Goal: Task Accomplishment & Management: Use online tool/utility

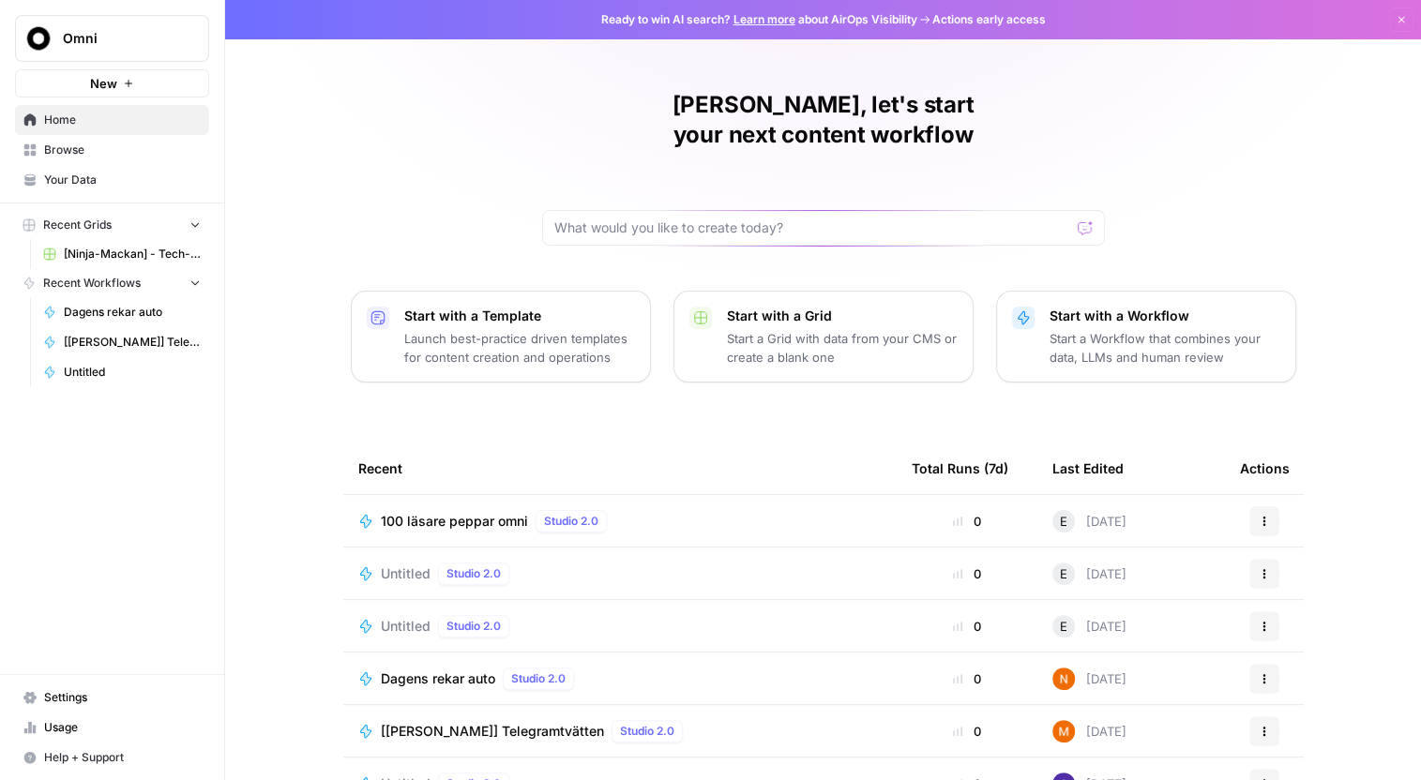
click at [92, 702] on span "Settings" at bounding box center [122, 697] width 157 height 17
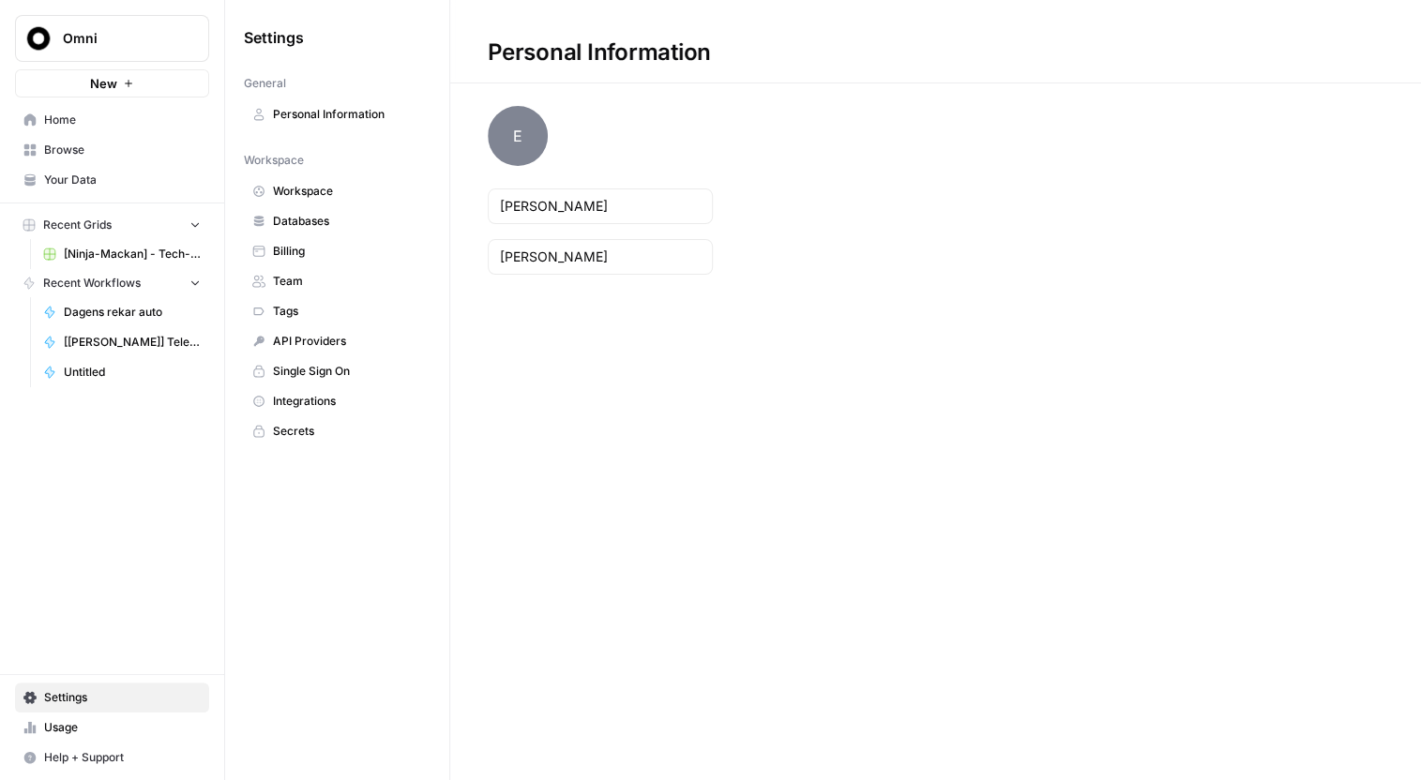
click at [92, 702] on span "Settings" at bounding box center [122, 697] width 157 height 17
click at [92, 752] on span "Help + Support" at bounding box center [122, 757] width 157 height 17
click at [295, 726] on span "Docs" at bounding box center [313, 719] width 126 height 17
click at [112, 730] on span "Usage" at bounding box center [122, 727] width 157 height 17
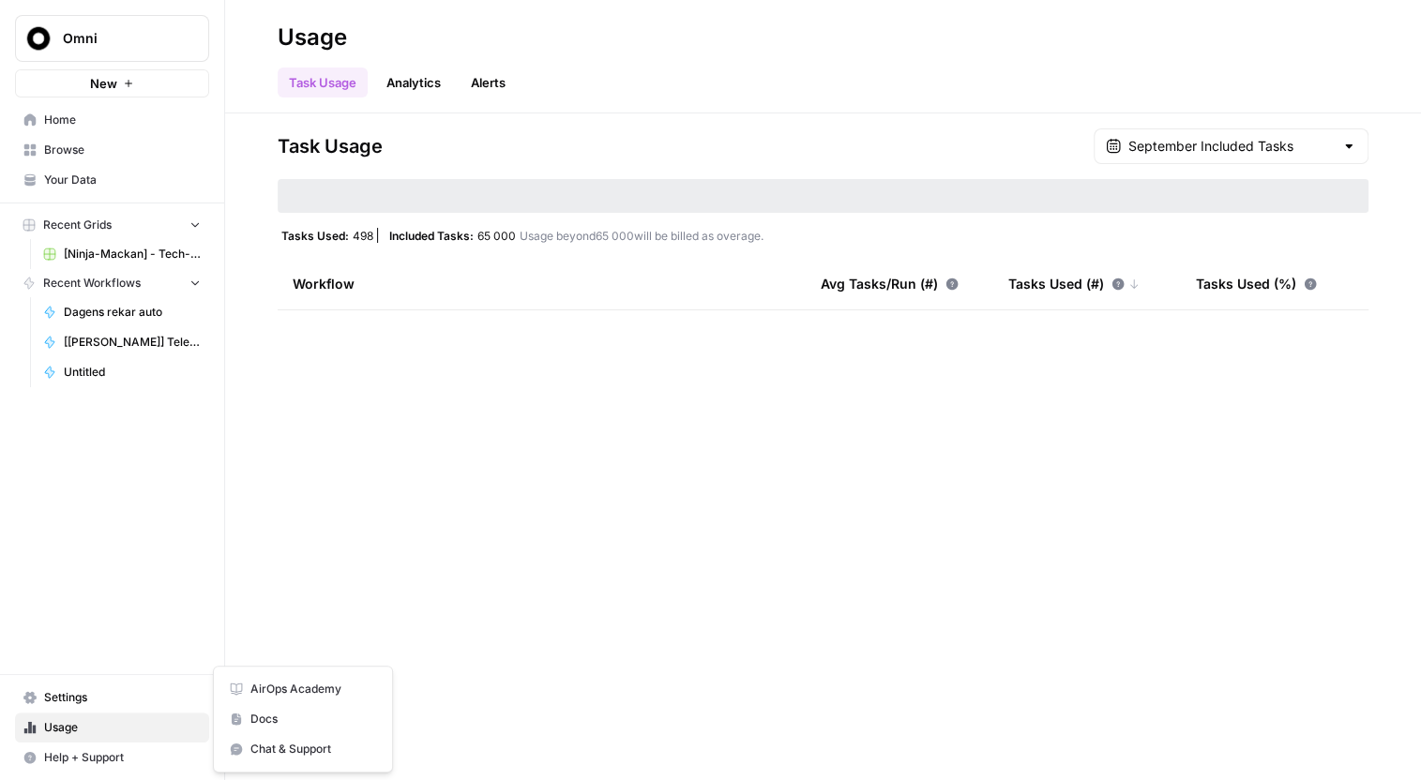
click at [105, 752] on span "Help + Support" at bounding box center [122, 757] width 157 height 17
click at [105, 758] on span "Help + Support" at bounding box center [122, 757] width 157 height 17
click at [103, 760] on span "Help + Support" at bounding box center [122, 757] width 157 height 17
click at [279, 696] on span "AirOps Academy" at bounding box center [313, 689] width 126 height 17
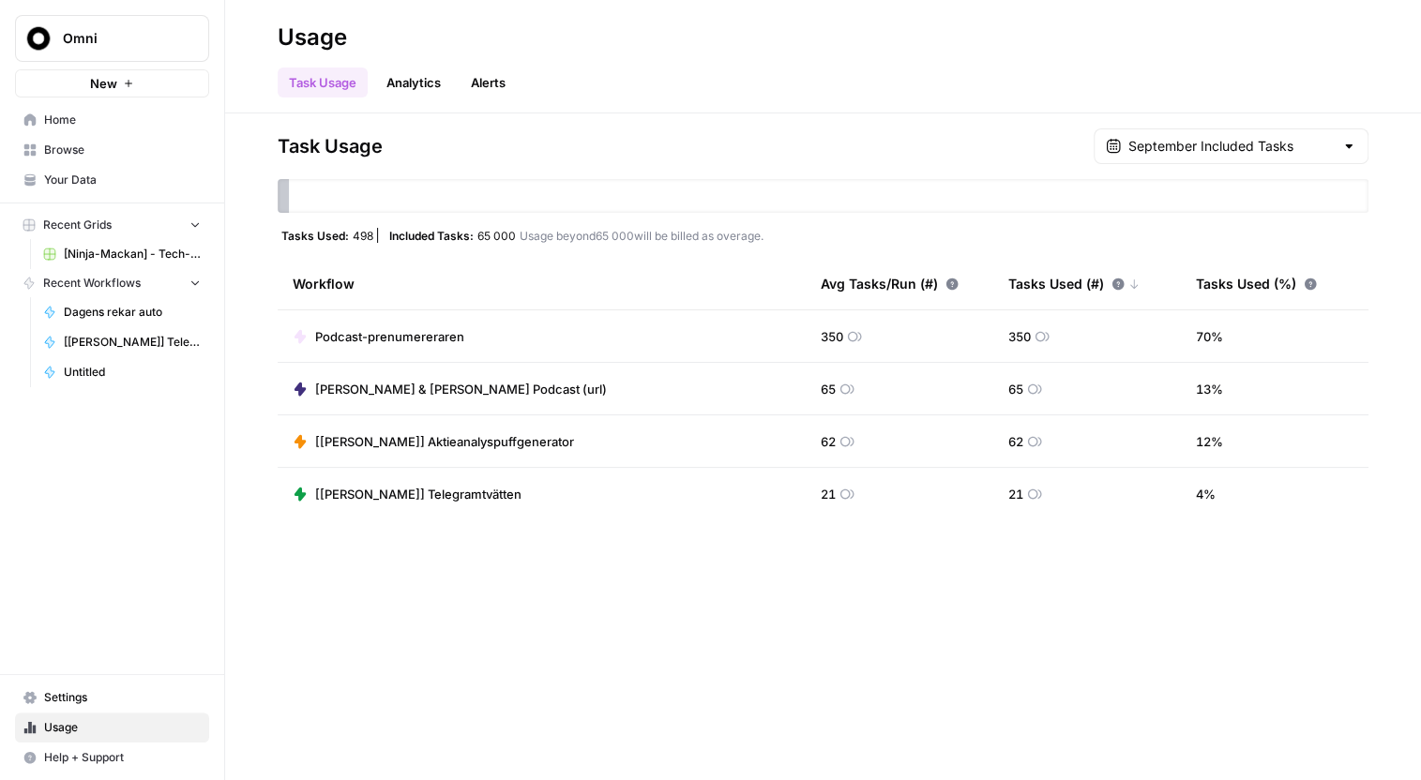
click at [97, 128] on span "Home" at bounding box center [122, 120] width 157 height 17
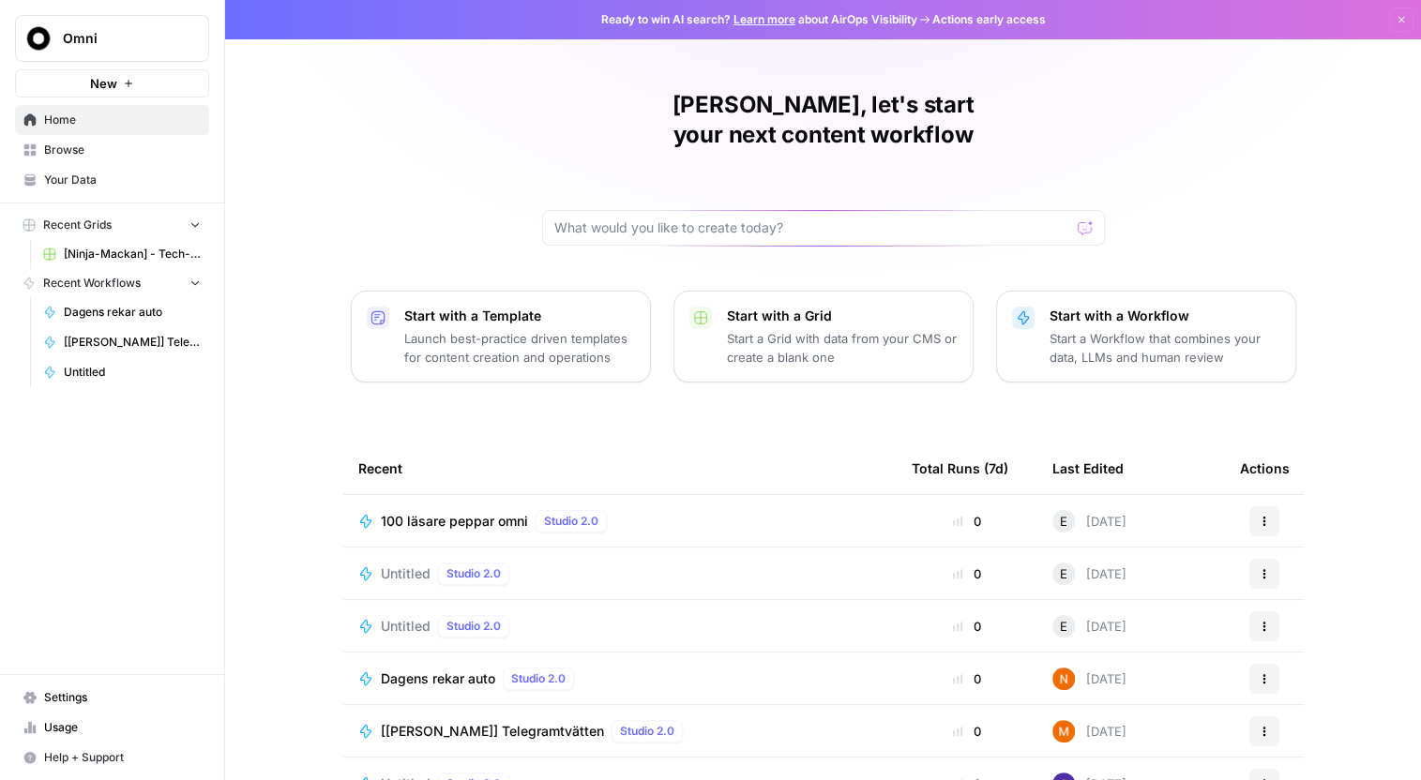
click at [1389, 25] on button "Dismiss" at bounding box center [1401, 20] width 24 height 24
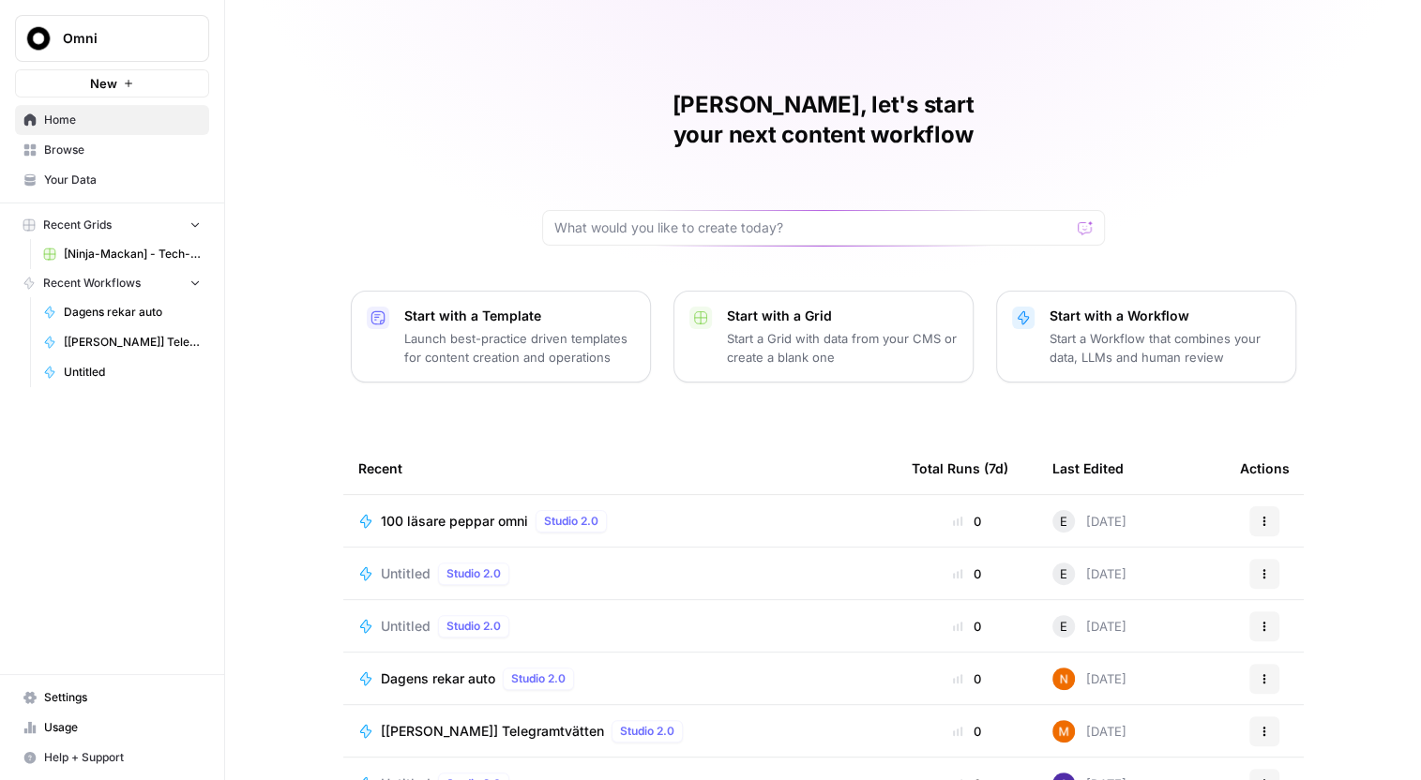
scroll to position [83, 0]
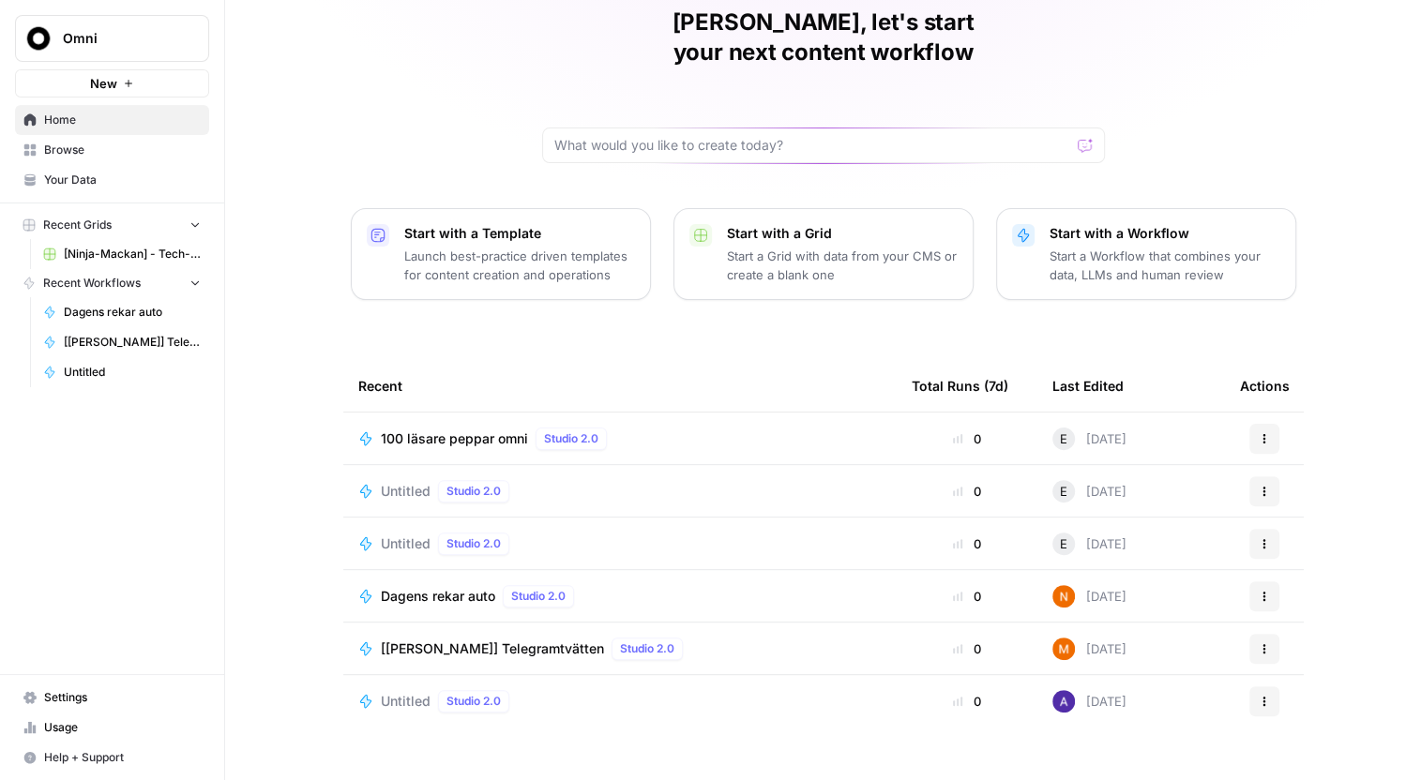
click at [85, 747] on button "Help + Support" at bounding box center [112, 758] width 194 height 30
click at [263, 753] on span "Chat & Support" at bounding box center [313, 749] width 126 height 17
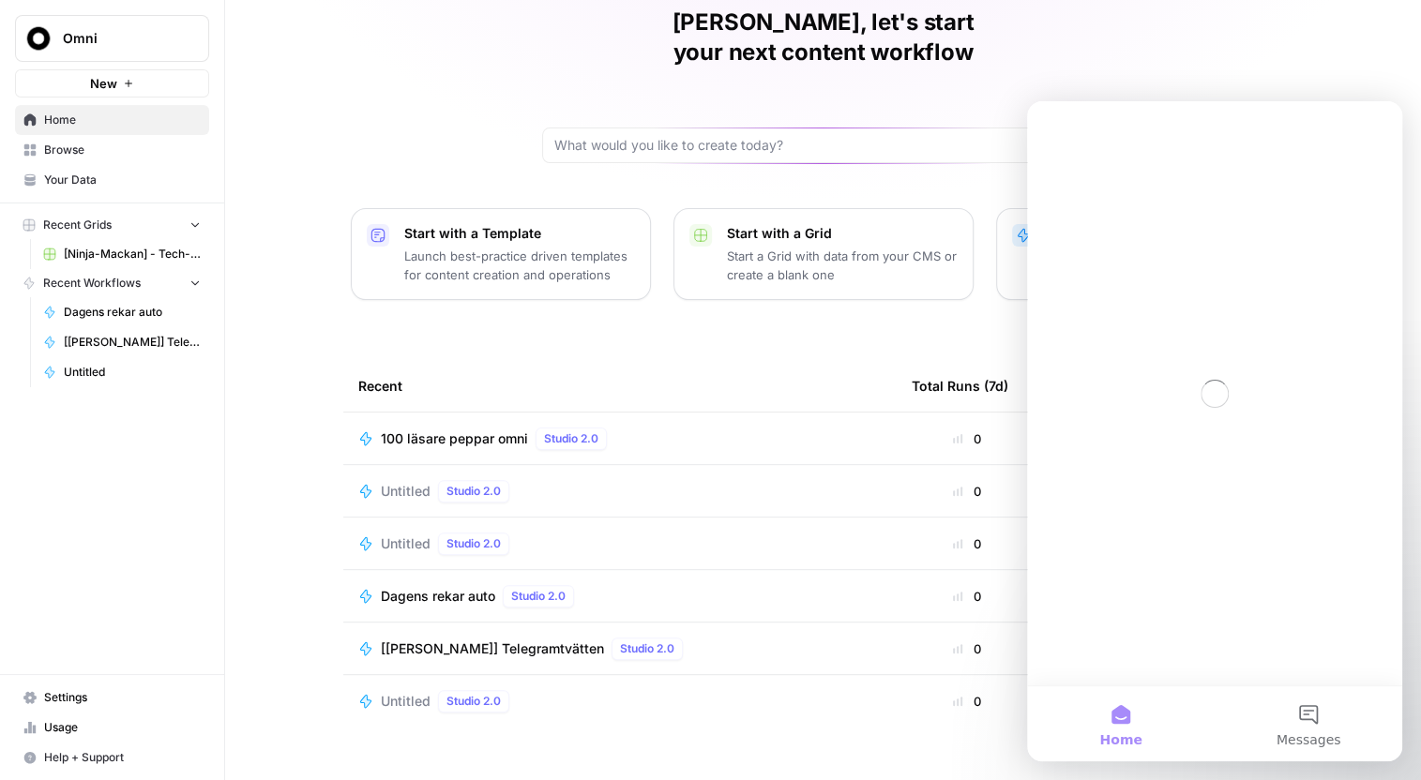
scroll to position [0, 0]
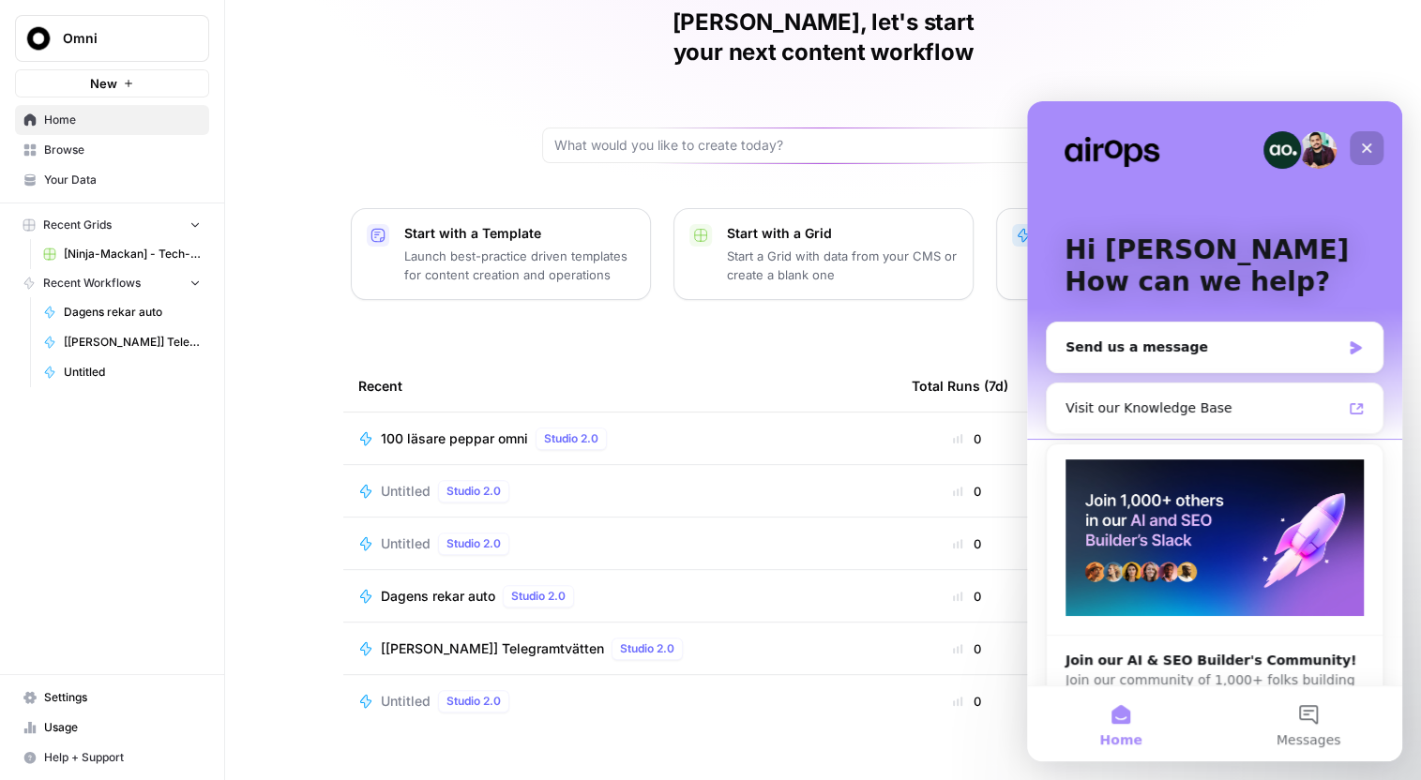
click at [1370, 144] on icon "Close" at bounding box center [1366, 148] width 15 height 15
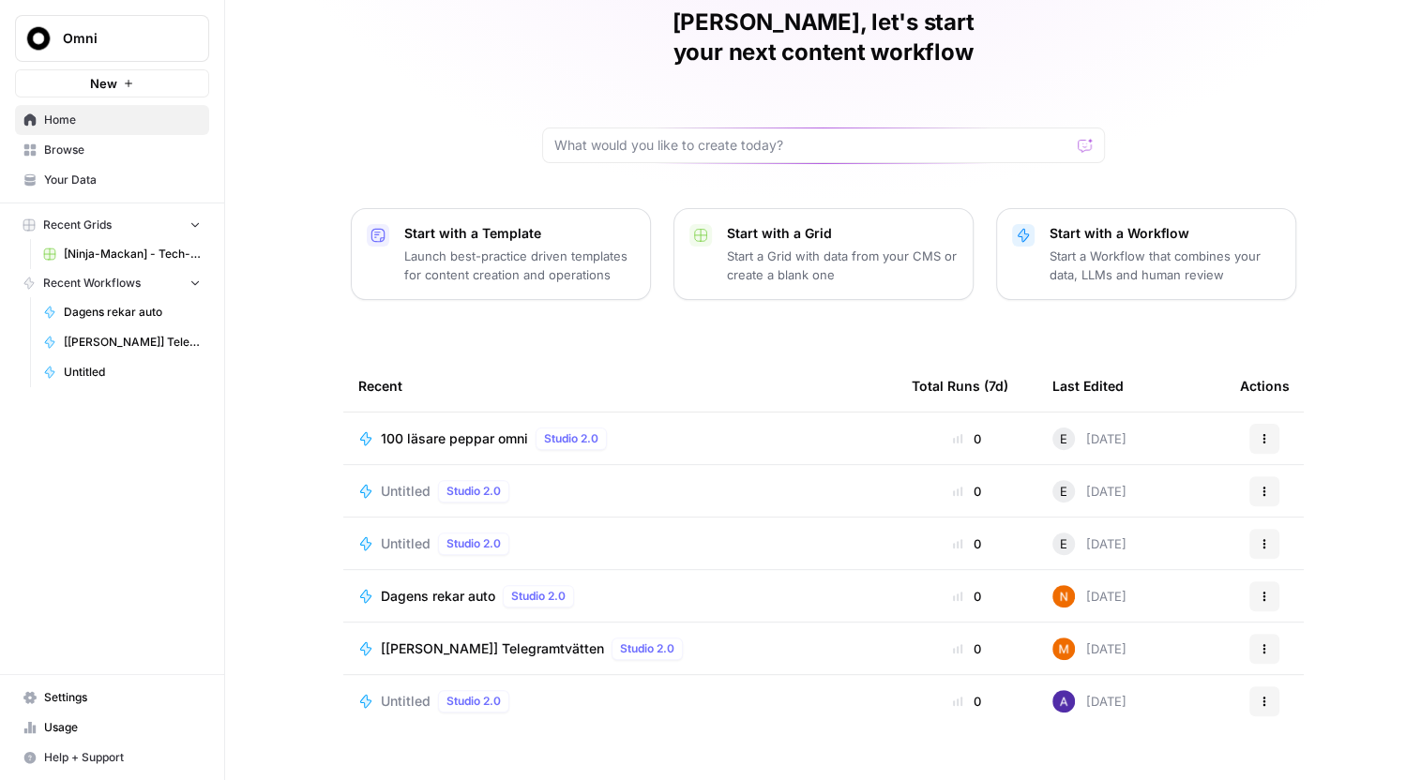
click at [122, 751] on span "Help + Support" at bounding box center [122, 757] width 157 height 17
click at [276, 722] on span "Docs" at bounding box center [313, 719] width 126 height 17
click at [149, 156] on span "Browse" at bounding box center [122, 150] width 157 height 17
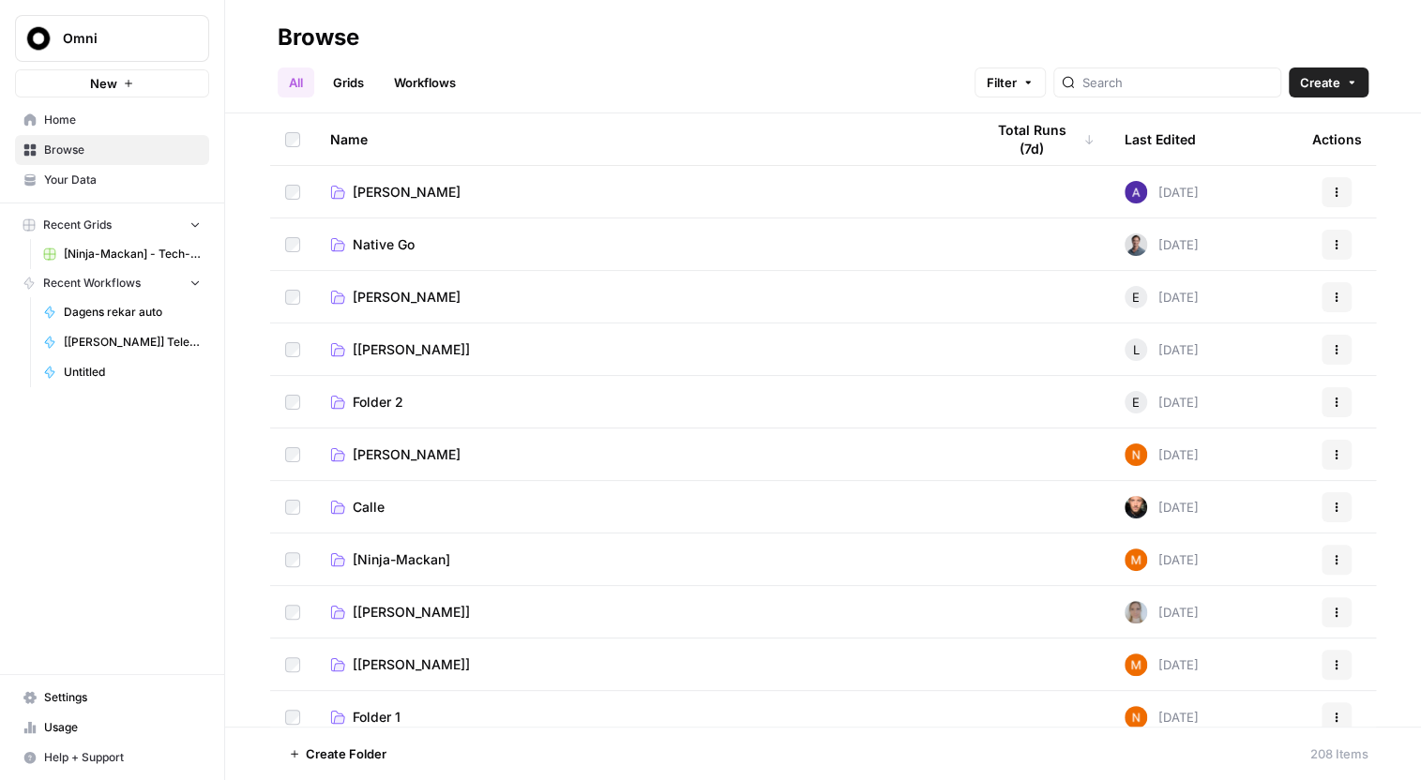
click at [144, 180] on span "Your Data" at bounding box center [122, 180] width 157 height 17
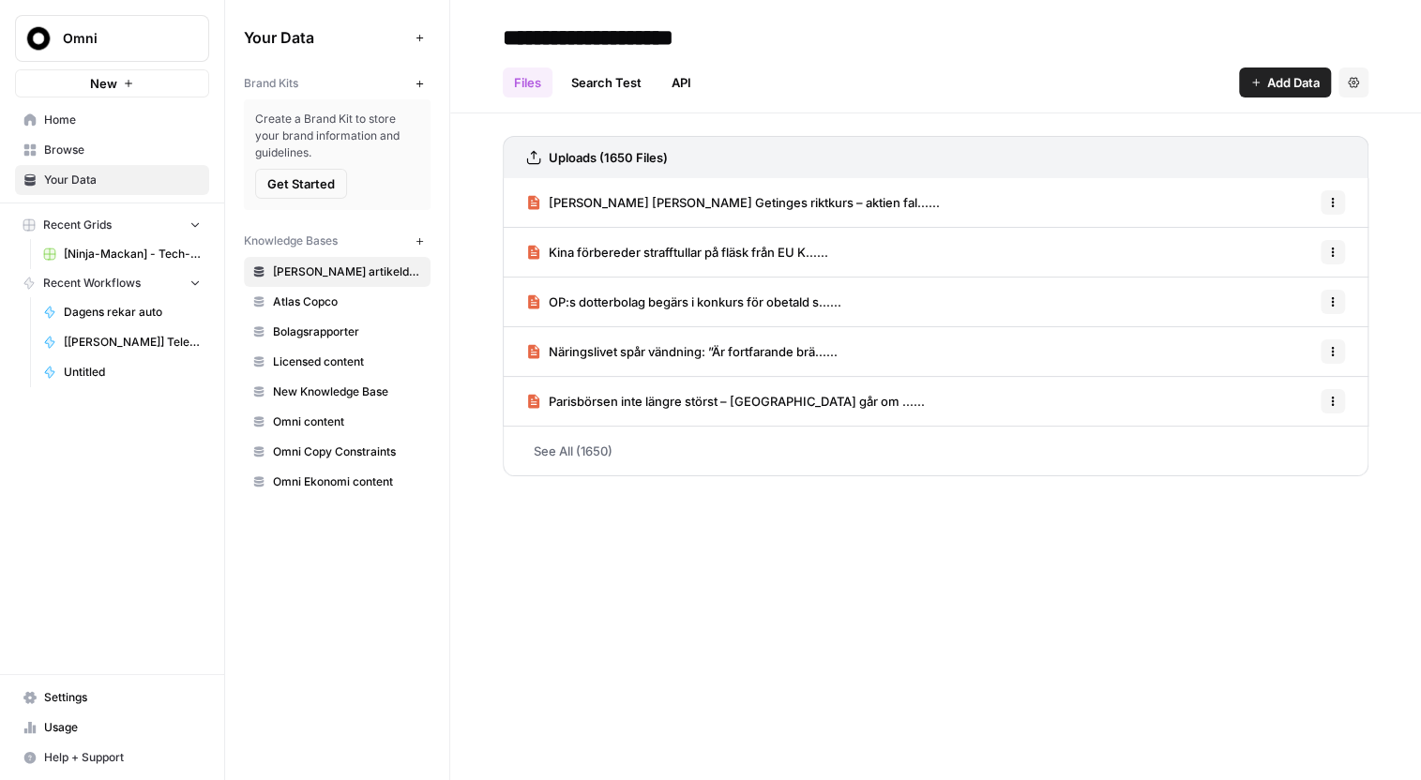
click at [334, 139] on span "Create a Brand Kit to store your brand information and guidelines." at bounding box center [337, 136] width 164 height 51
click at [302, 172] on button "Get Started" at bounding box center [301, 184] width 92 height 30
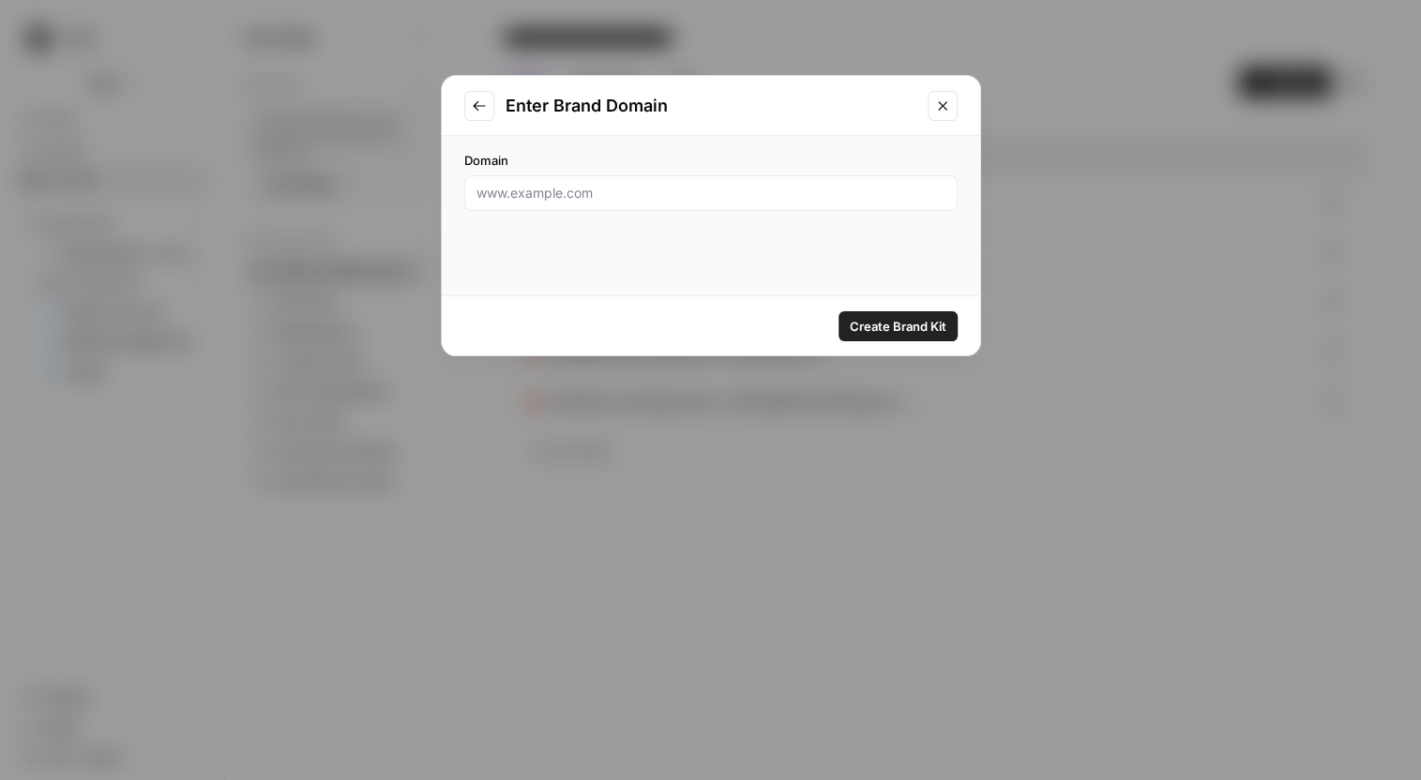
click at [937, 105] on icon "Close modal" at bounding box center [942, 105] width 15 height 15
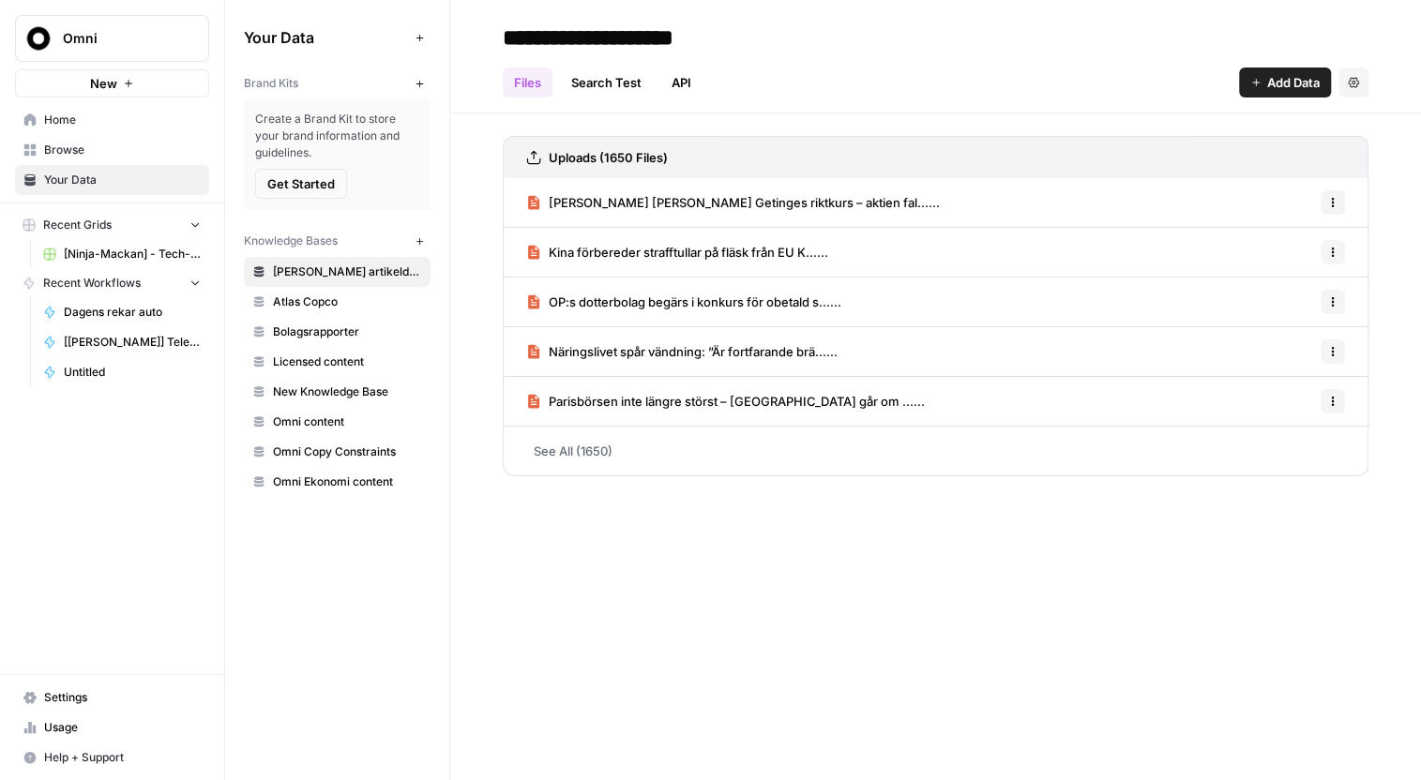
click at [98, 732] on span "Usage" at bounding box center [122, 727] width 157 height 17
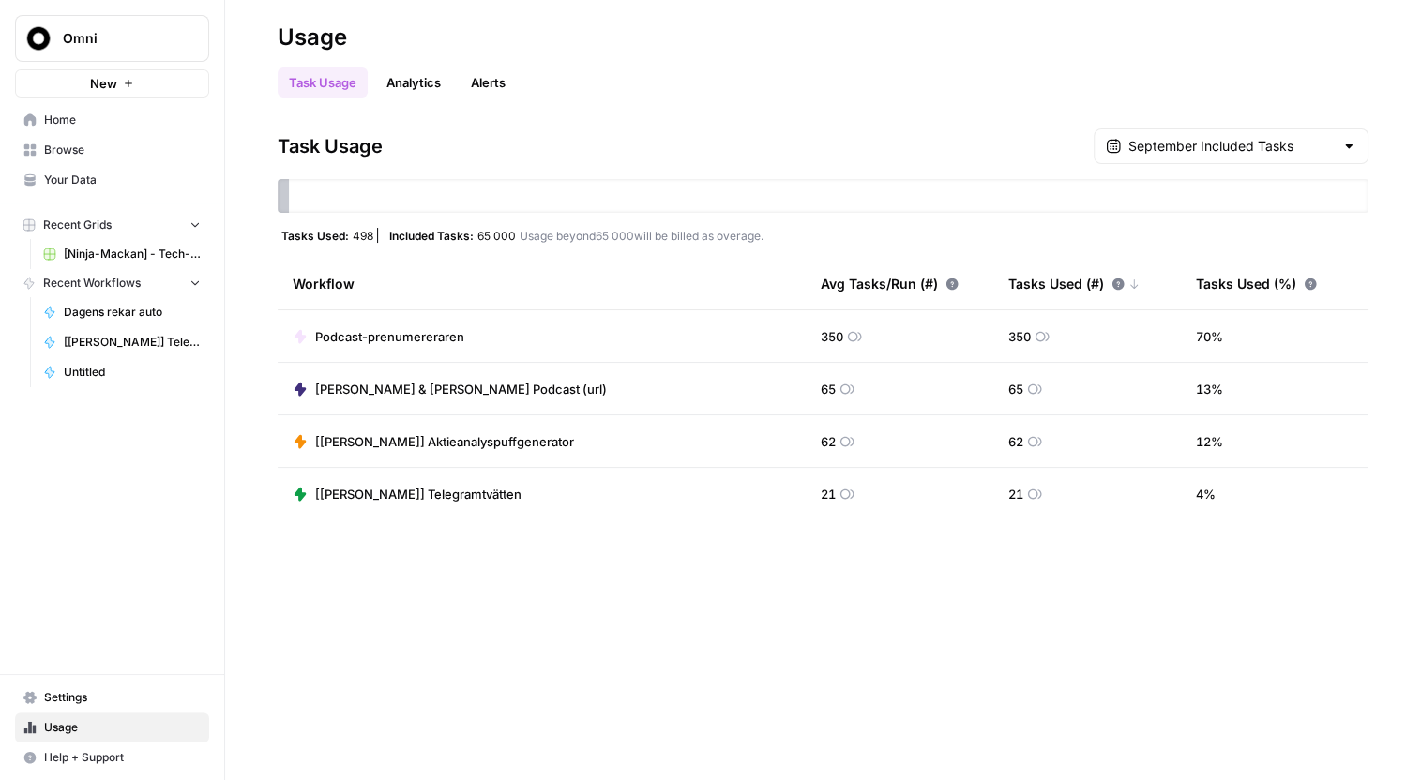
click at [98, 756] on span "Help + Support" at bounding box center [122, 757] width 157 height 17
click at [310, 643] on div "Task Usage September Included Tasks Tasks Used: 498 Included Tasks: 65 000 Usag…" at bounding box center [823, 446] width 1196 height 667
click at [128, 123] on span "Home" at bounding box center [122, 120] width 157 height 17
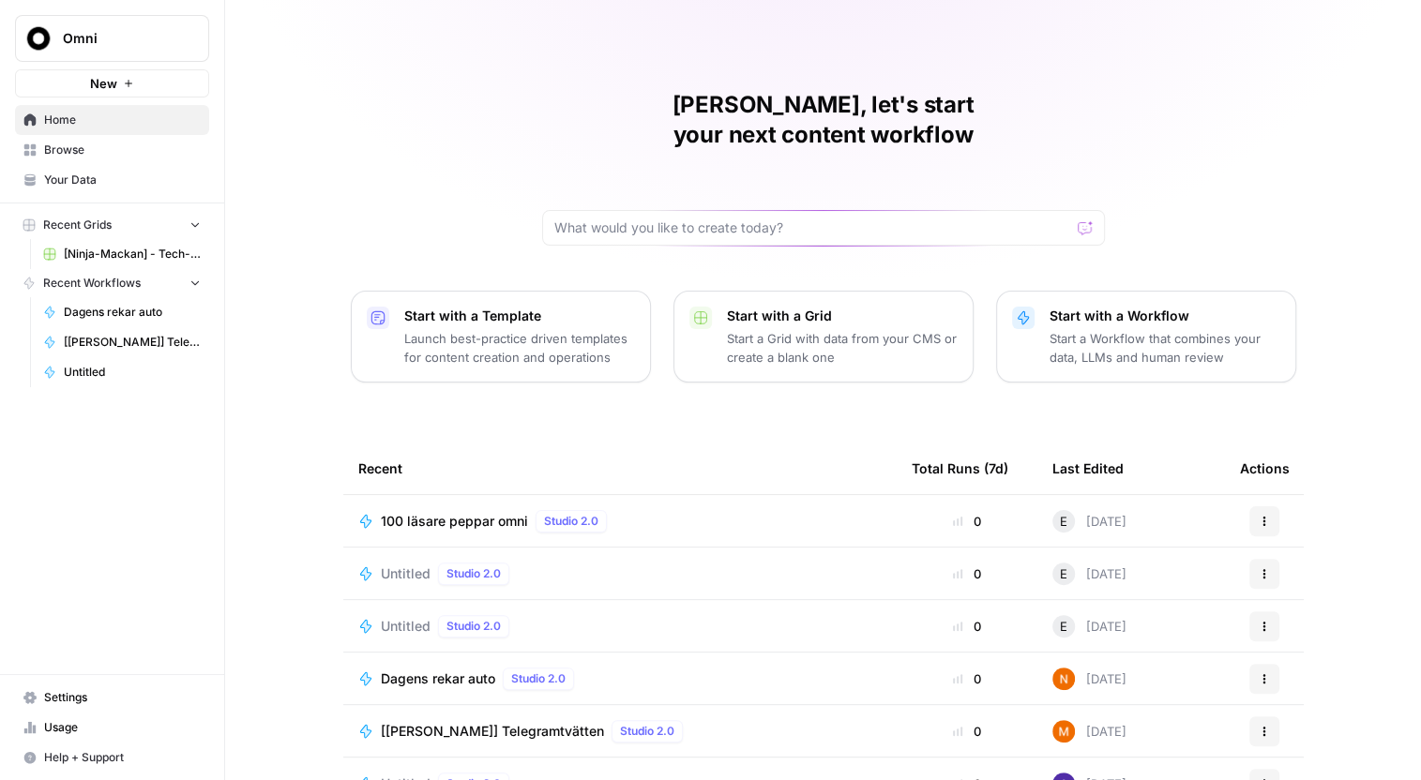
click at [189, 43] on icon "Workspace: Omni" at bounding box center [193, 38] width 19 height 19
click at [128, 437] on div "Omni New Home Browse Your Data Recent Grids [Ninja-Mackan] - Tech-kategoriserar…" at bounding box center [112, 390] width 224 height 780
click at [121, 155] on span "Browse" at bounding box center [122, 150] width 157 height 17
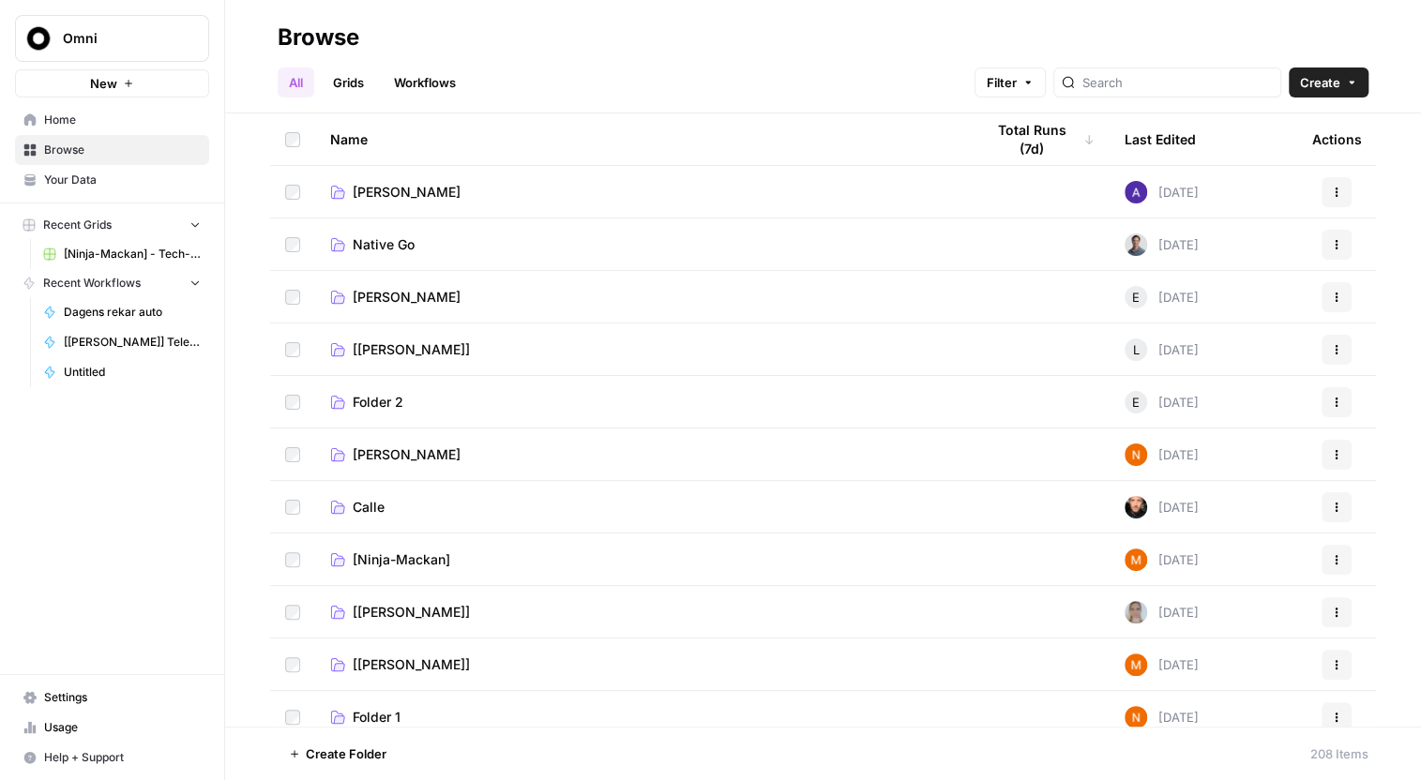
click at [375, 296] on span "[PERSON_NAME]" at bounding box center [407, 297] width 108 height 19
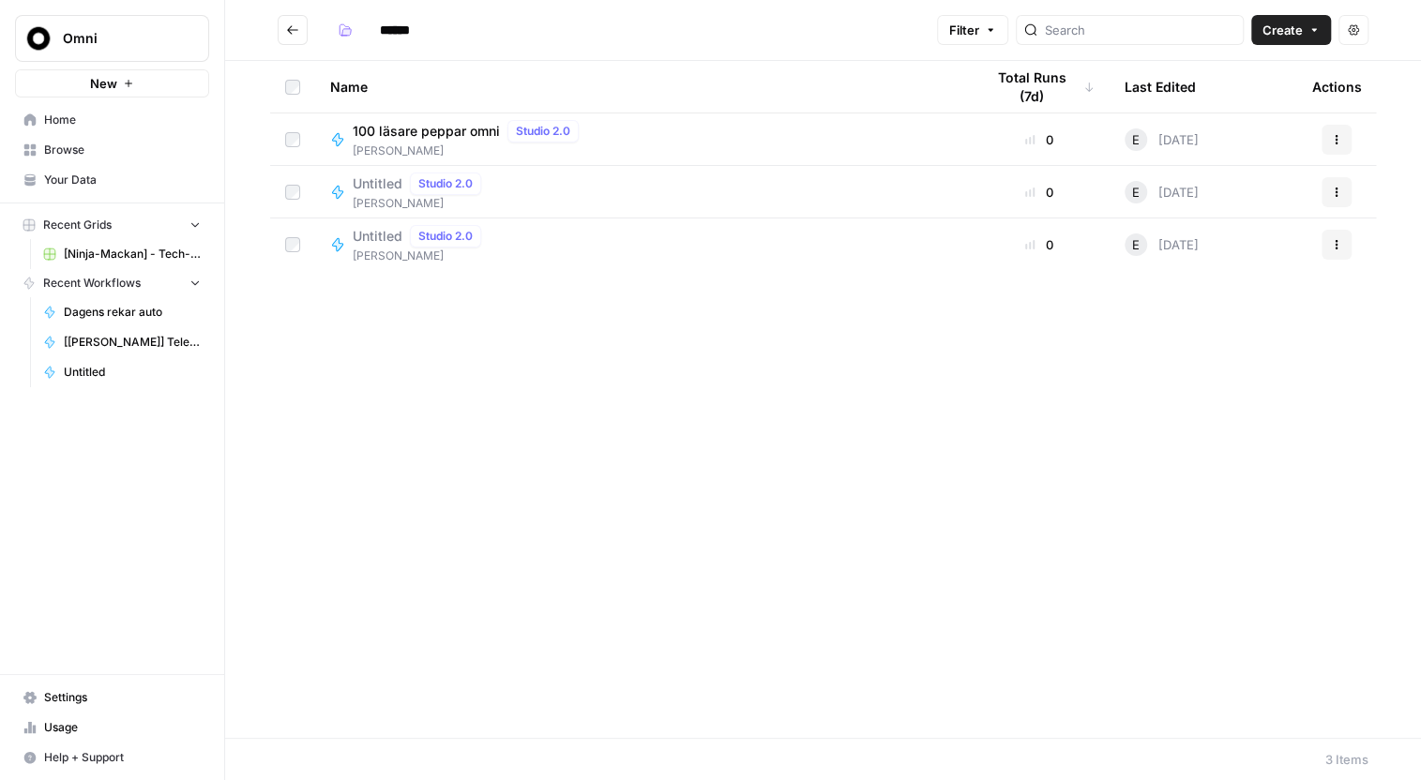
click at [1298, 23] on span "Create" at bounding box center [1283, 30] width 40 height 19
click at [1206, 99] on span "Workflow" at bounding box center [1255, 100] width 105 height 19
click at [1206, 99] on div "****** Filter Create Actions Name Total Runs (7d) Last Edited Actions 100 läsar…" at bounding box center [823, 390] width 1196 height 780
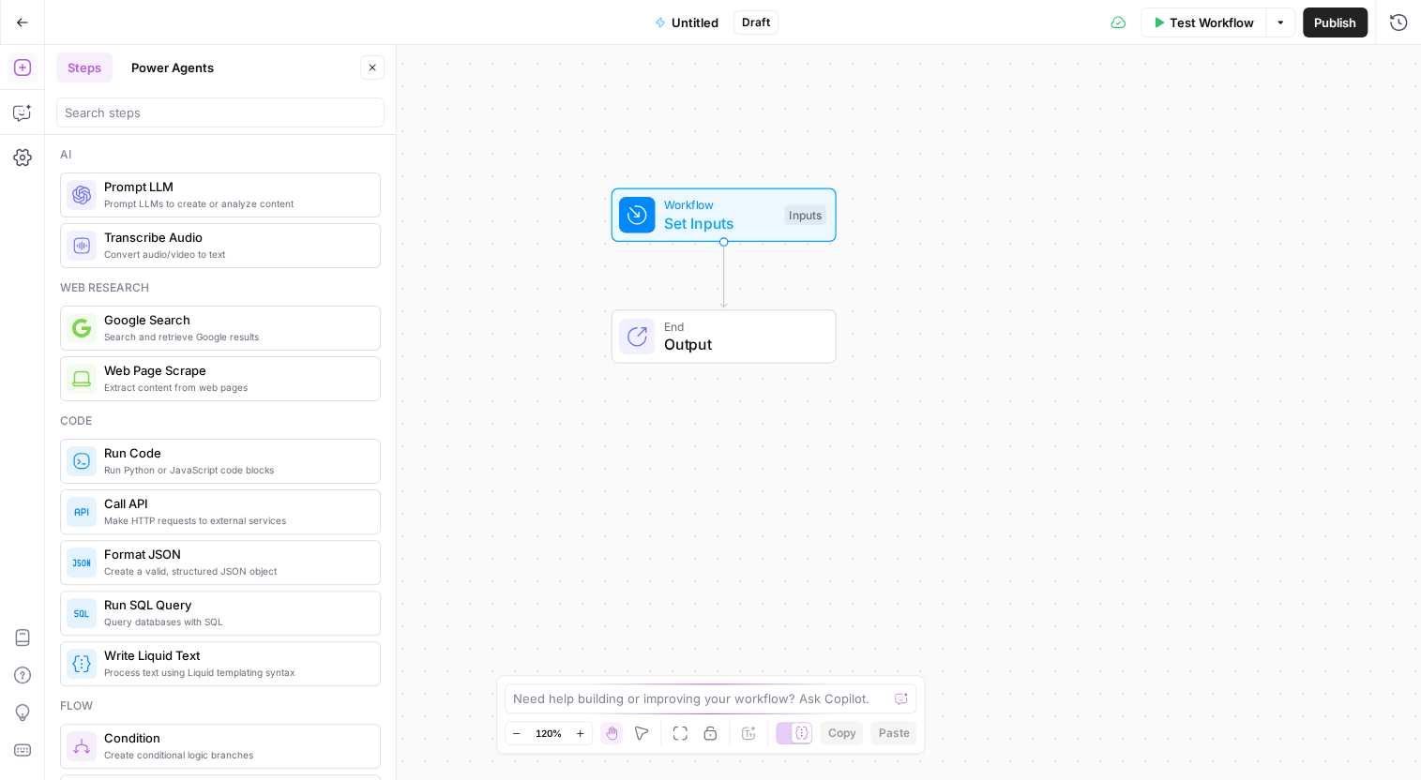
drag, startPoint x: 951, startPoint y: 473, endPoint x: 942, endPoint y: 336, distance: 137.3
click at [942, 336] on div "Workflow Set Inputs Inputs End Output" at bounding box center [733, 412] width 1376 height 735
click at [522, 558] on div "Workflow Set Inputs Inputs End Output" at bounding box center [733, 412] width 1376 height 735
click at [172, 73] on button "Power Agents" at bounding box center [172, 68] width 105 height 30
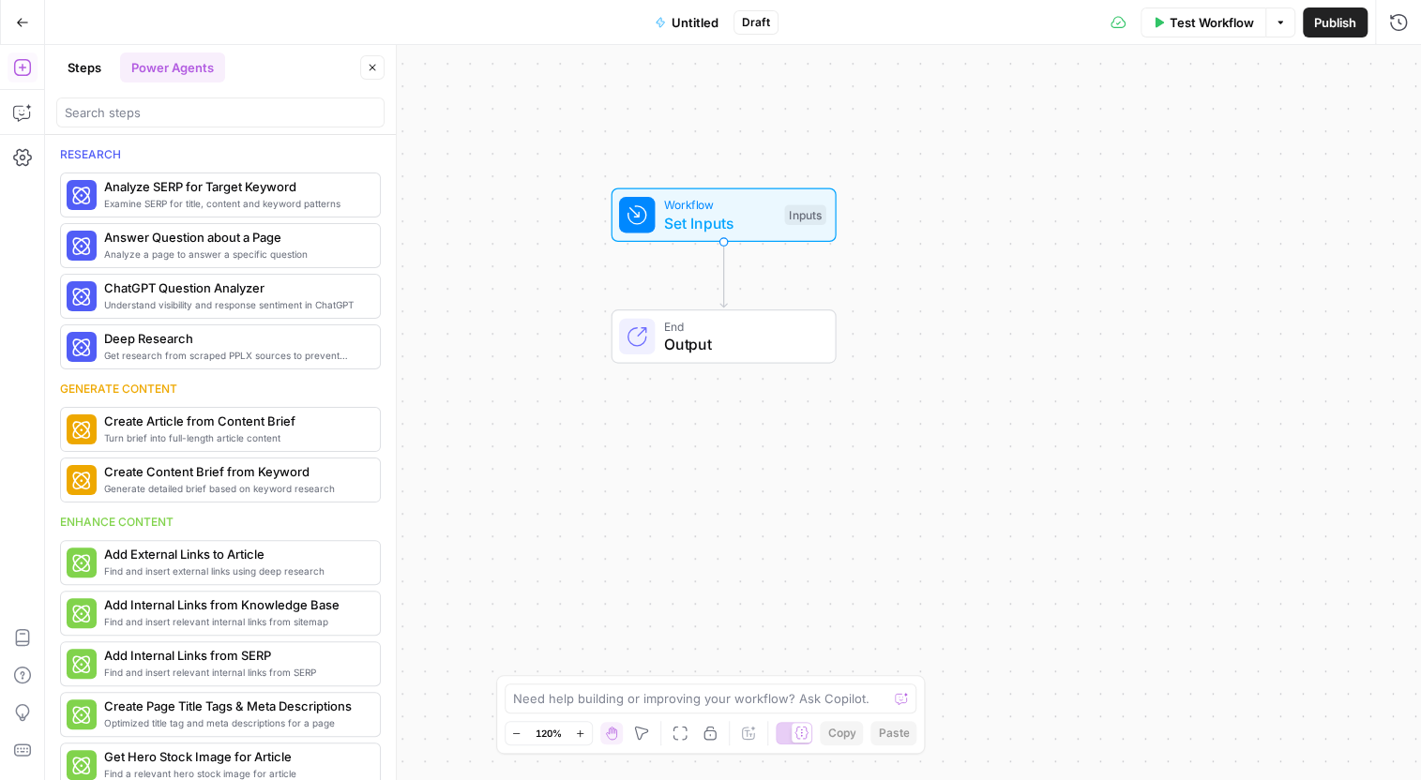
click at [93, 75] on button "Steps" at bounding box center [84, 68] width 56 height 30
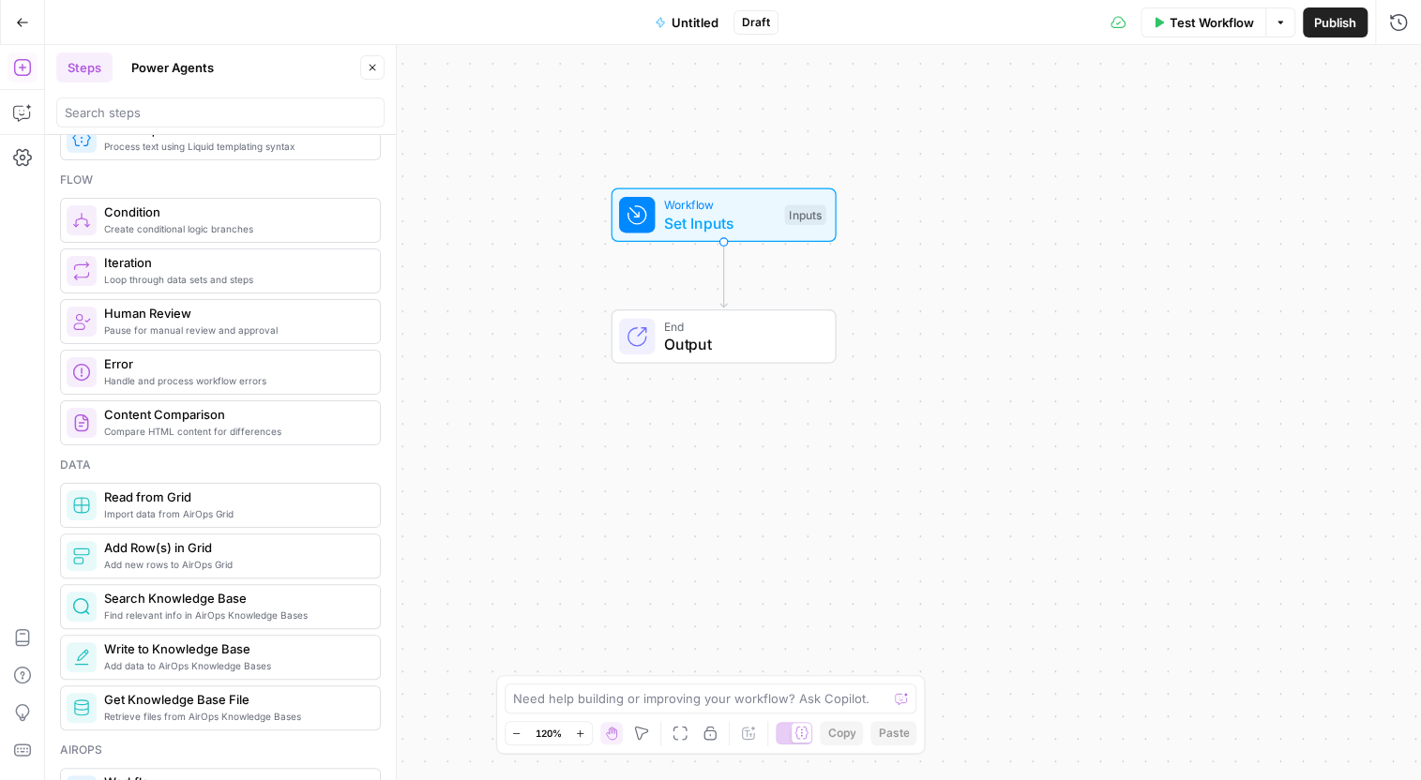
scroll to position [732, 0]
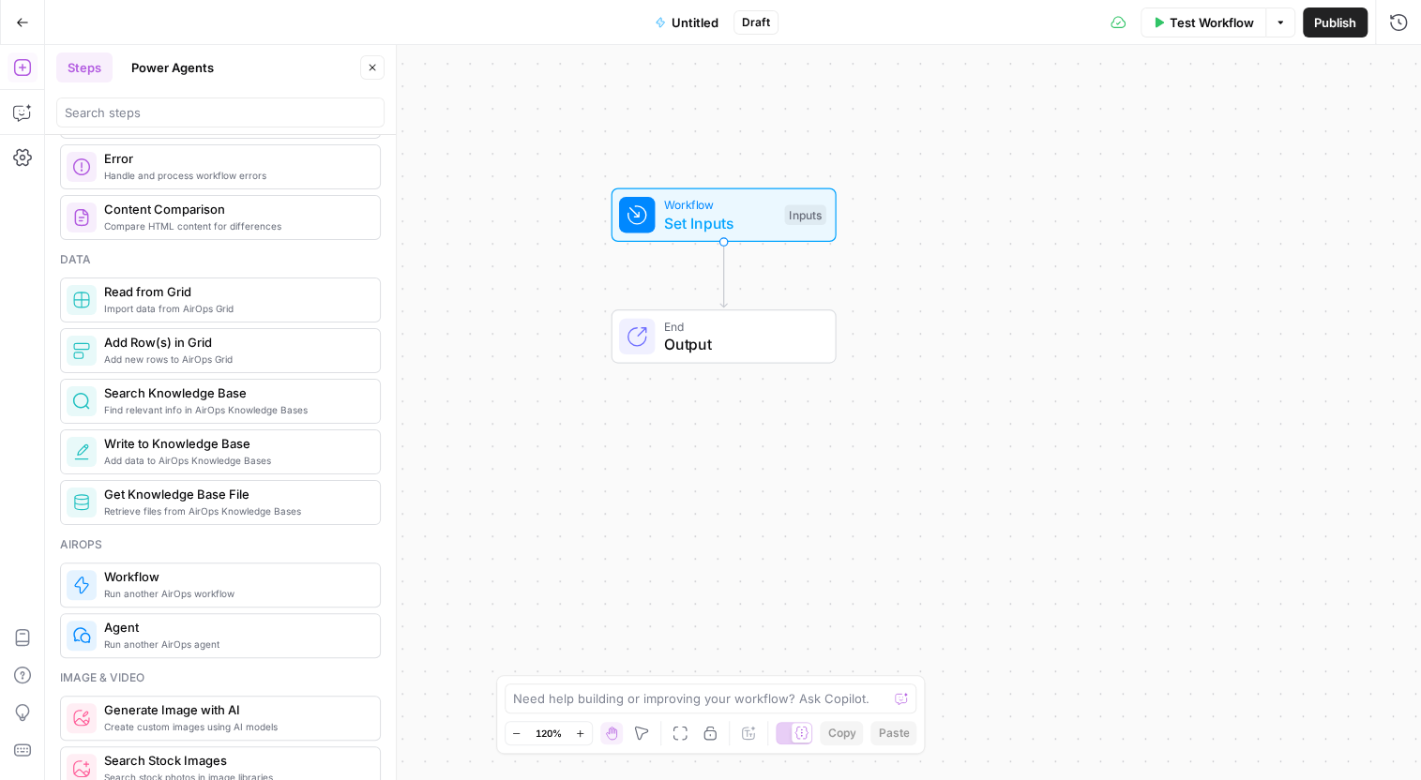
click at [285, 416] on span "Find relevant info in AirOps Knowledge Bases" at bounding box center [234, 409] width 261 height 15
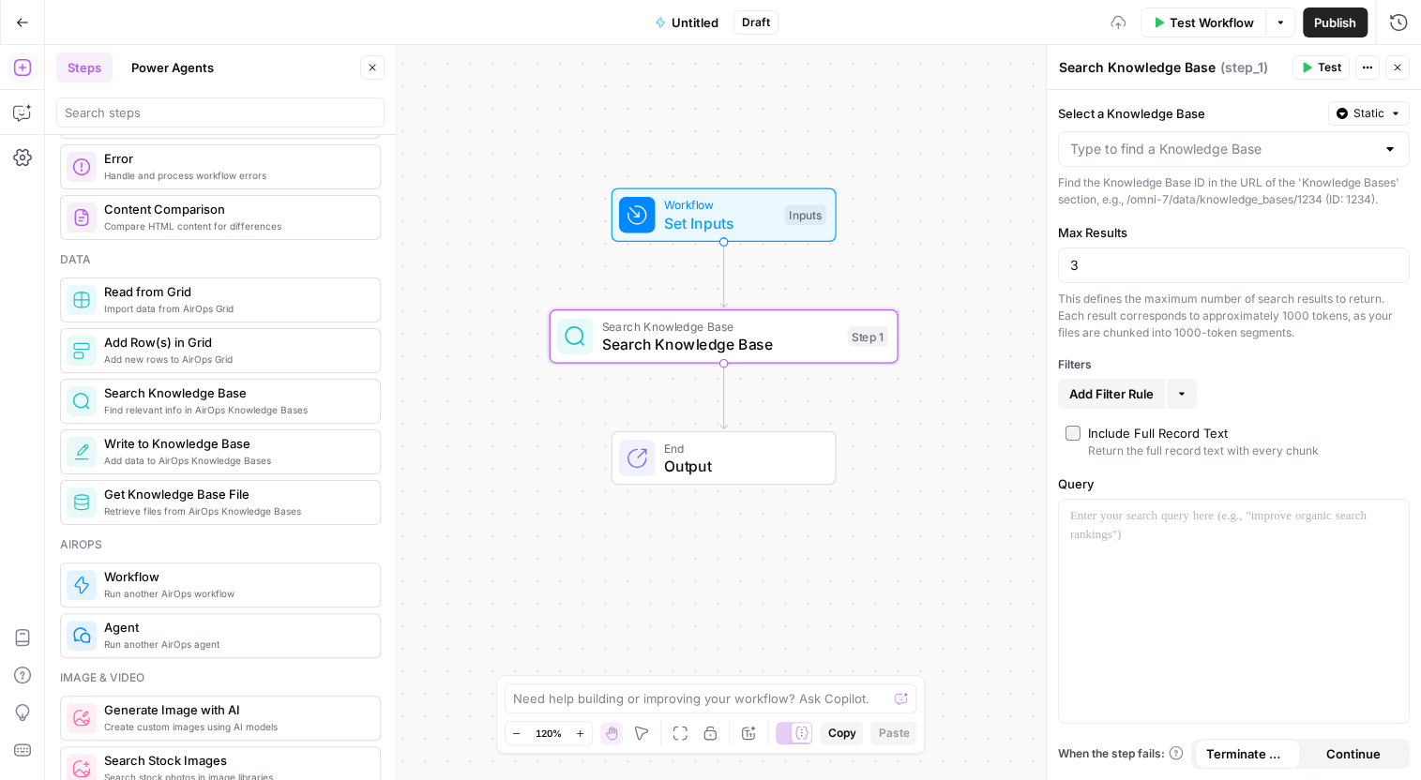
click at [279, 401] on span "Search Knowledge Base" at bounding box center [234, 393] width 261 height 19
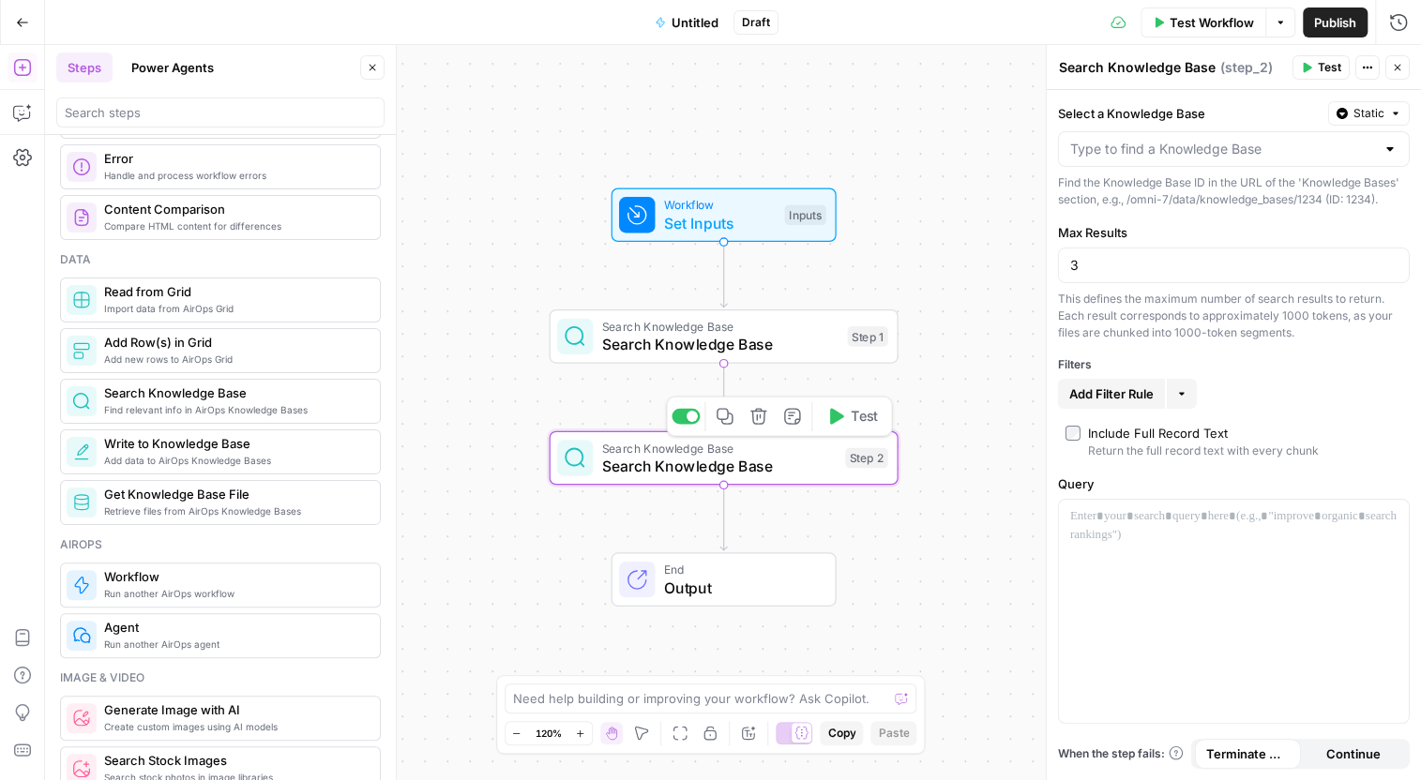
click at [762, 419] on icon "button" at bounding box center [758, 416] width 18 height 18
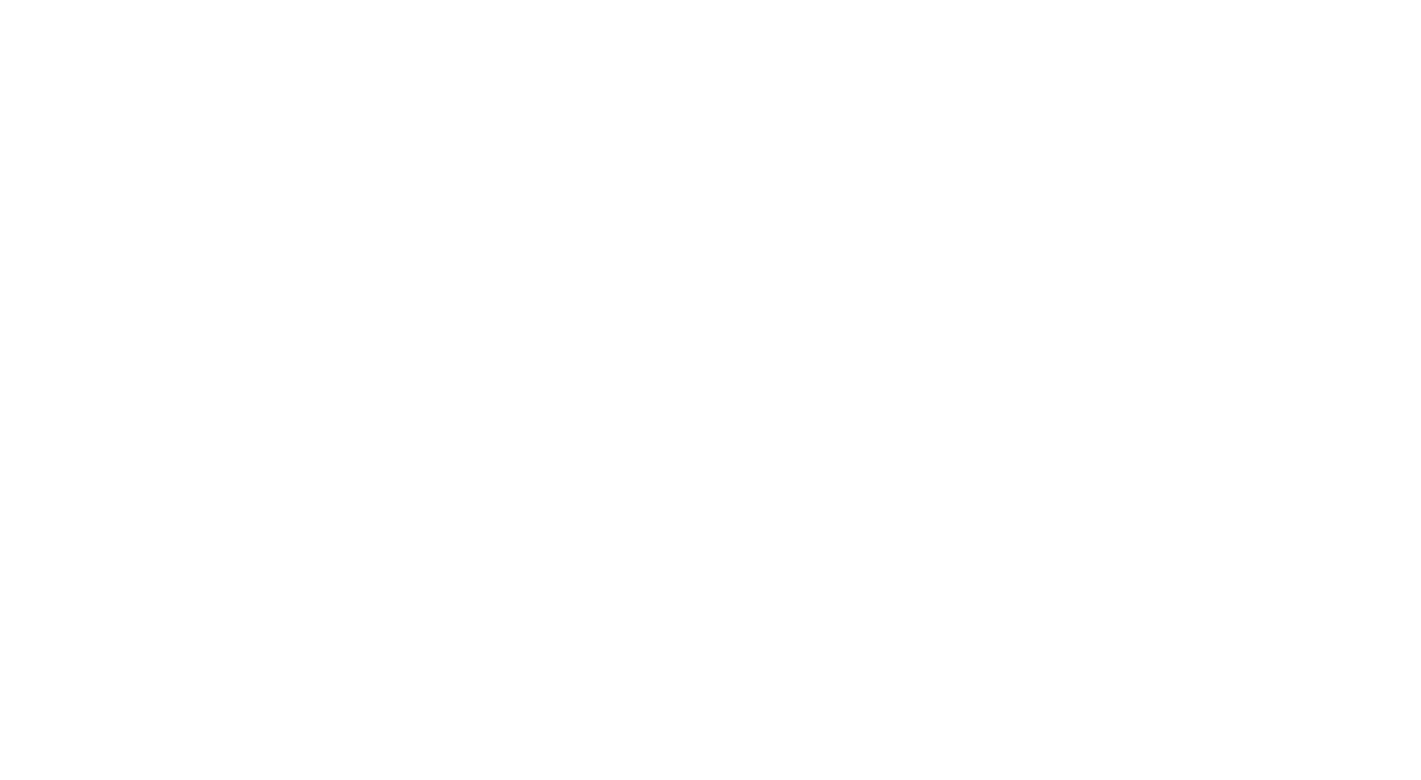
click at [883, 83] on div at bounding box center [710, 390] width 1421 height 780
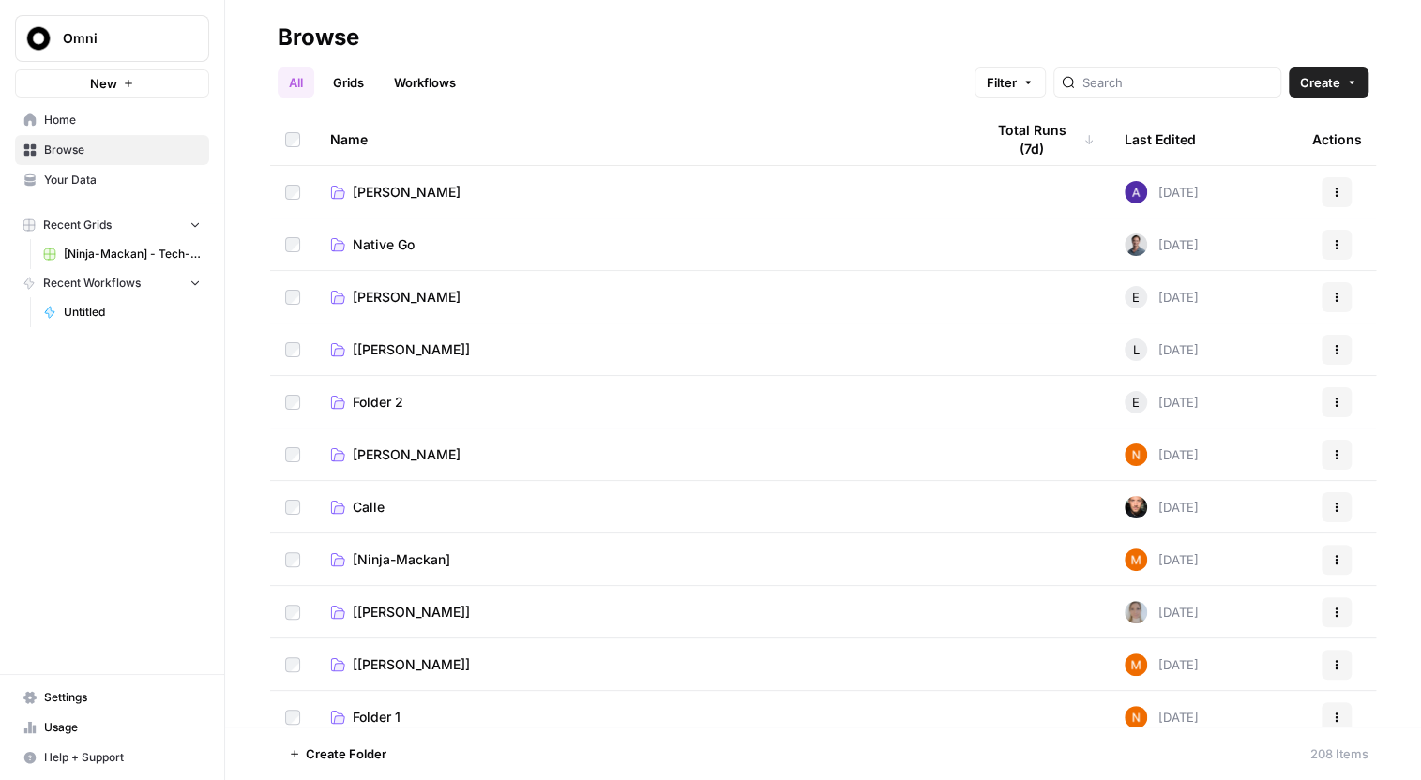
click at [372, 300] on span "[PERSON_NAME]" at bounding box center [407, 297] width 108 height 19
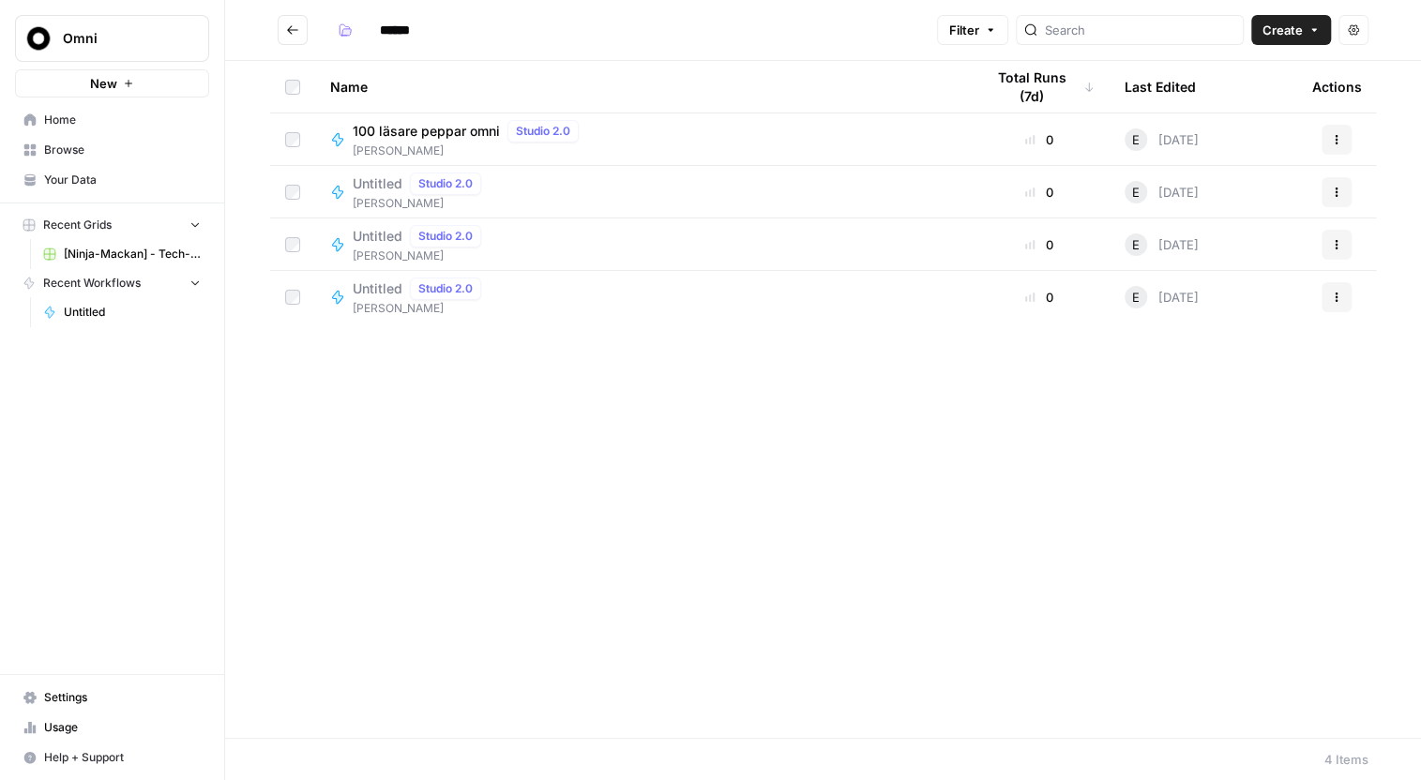
click at [551, 291] on div "Untitled Studio 2.0 Erik L" at bounding box center [642, 297] width 624 height 39
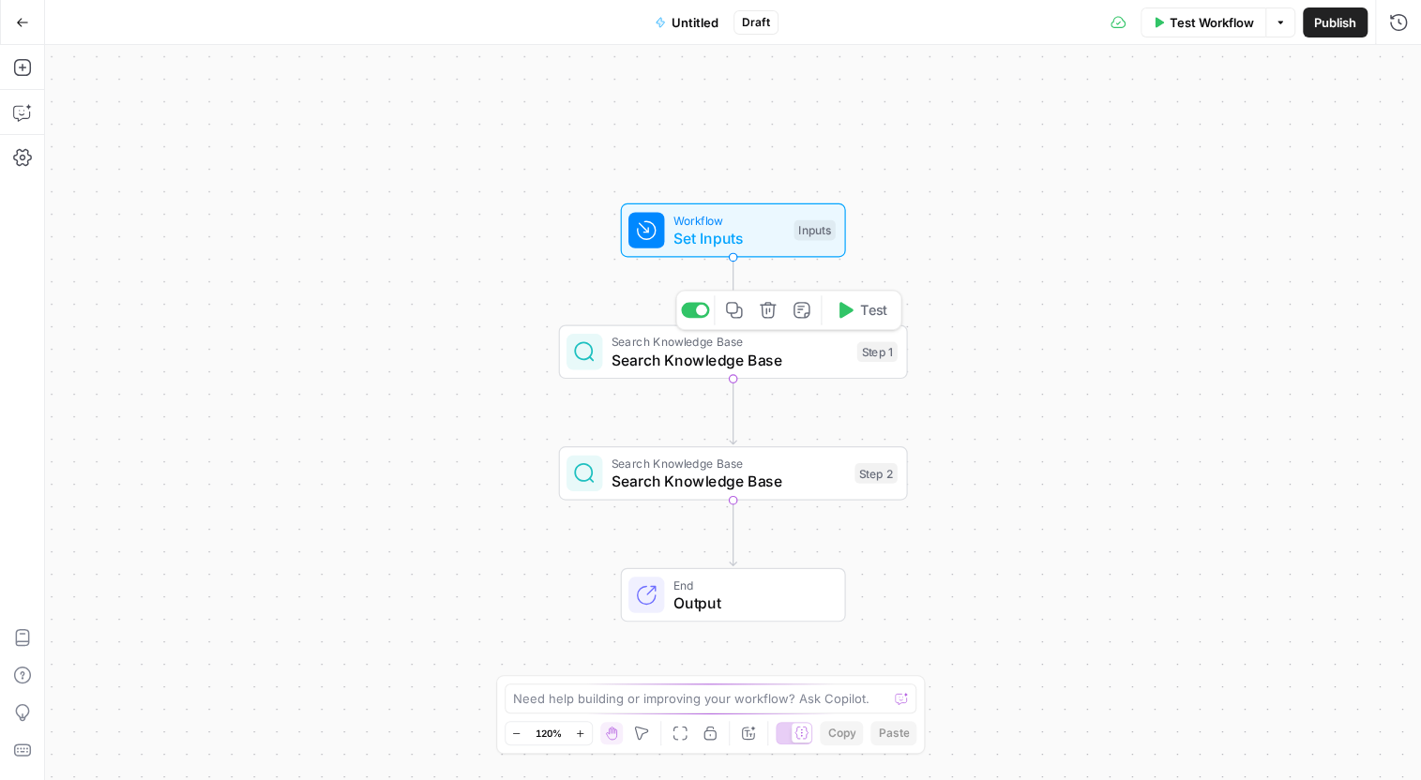
click at [769, 315] on icon "button" at bounding box center [768, 310] width 18 height 18
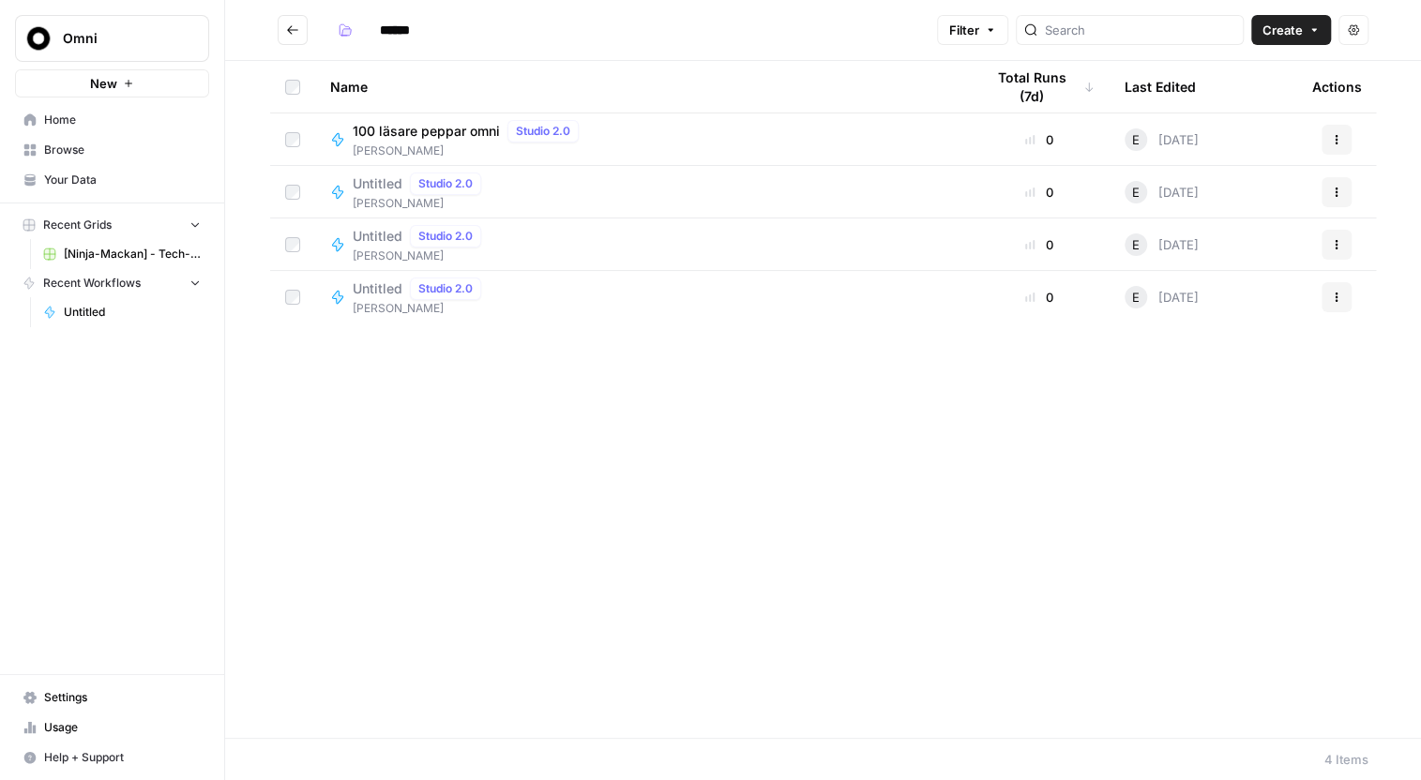
click at [383, 296] on span "Untitled" at bounding box center [378, 289] width 50 height 19
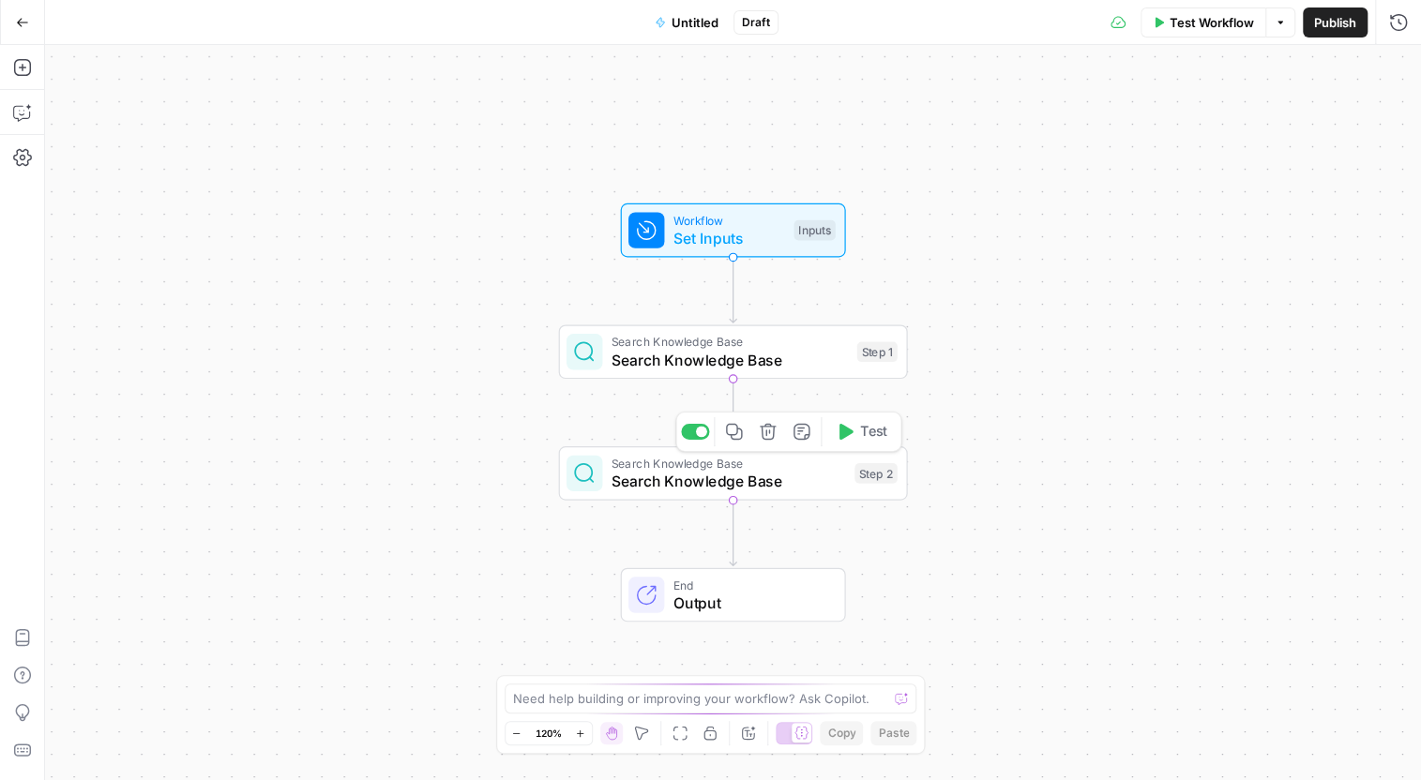
click at [823, 490] on span "Search Knowledge Base" at bounding box center [729, 481] width 235 height 23
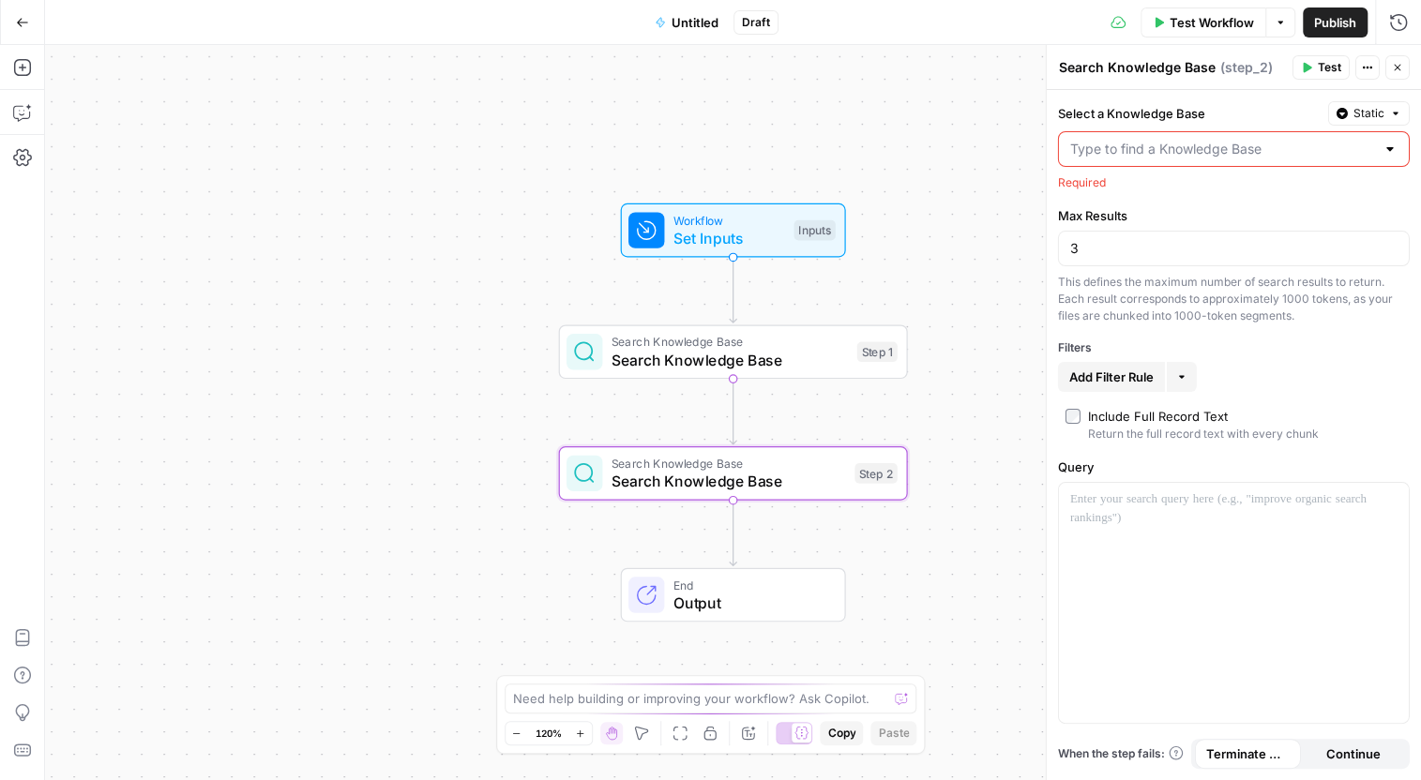
click at [1374, 64] on button "Actions" at bounding box center [1367, 67] width 24 height 24
click at [1324, 150] on span "Delete Step" at bounding box center [1311, 151] width 90 height 19
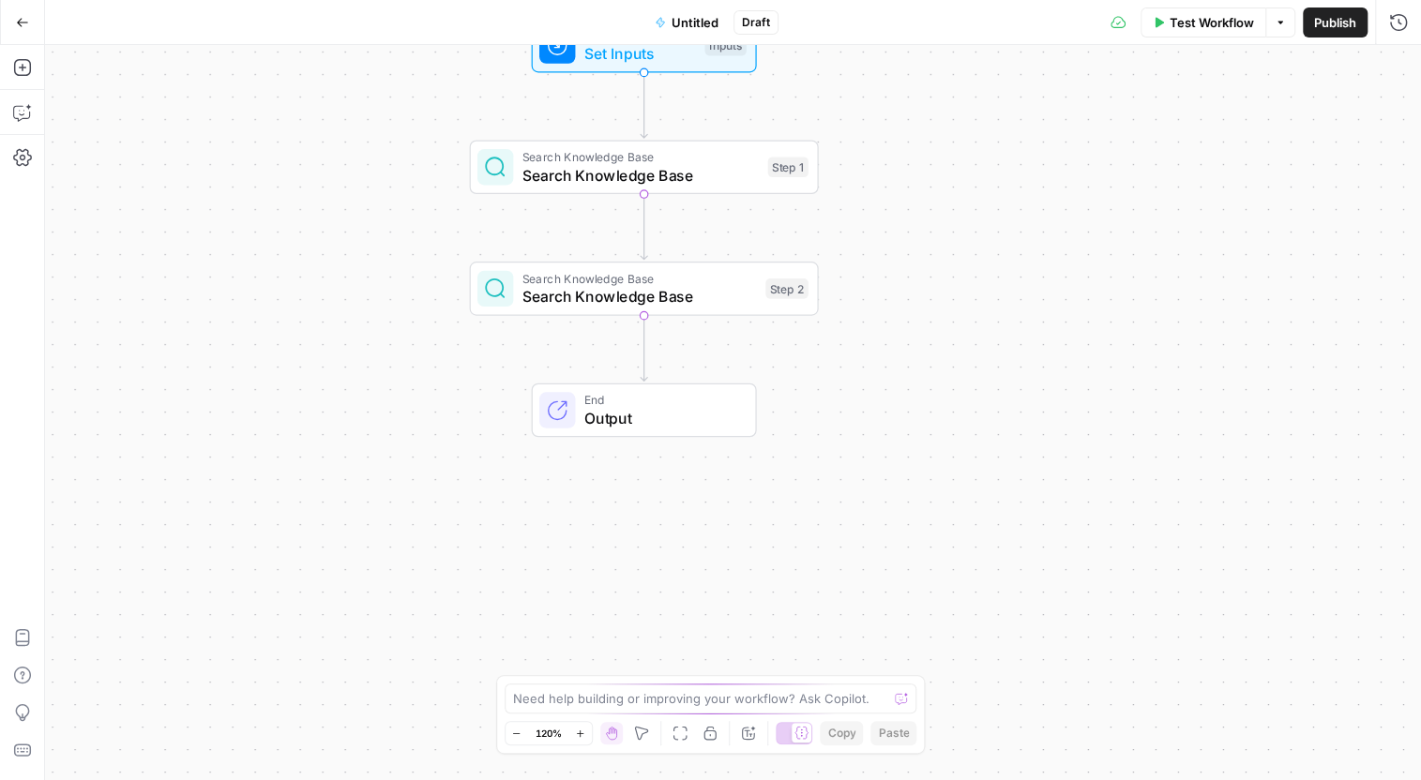
drag, startPoint x: 1007, startPoint y: 477, endPoint x: 918, endPoint y: 292, distance: 205.2
click at [918, 292] on div "Workflow Set Inputs Inputs Search Knowledge Base Search Knowledge Base Step 1 S…" at bounding box center [733, 412] width 1376 height 735
click at [885, 395] on div "Workflow Set Inputs Inputs Search Knowledge Base Search Knowledge Base Step 1 S…" at bounding box center [733, 412] width 1376 height 735
click at [737, 307] on span "Search Knowledge Base" at bounding box center [639, 296] width 235 height 23
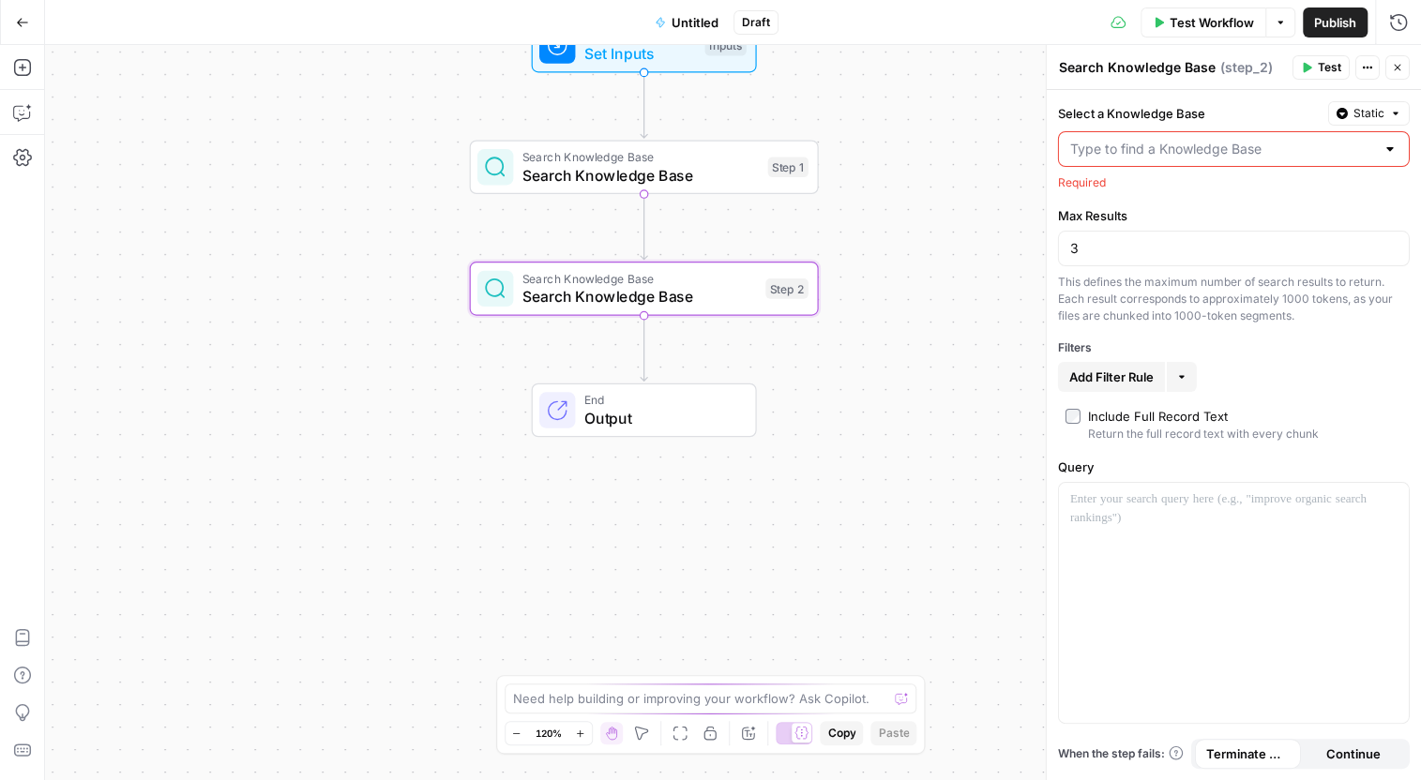
click at [1189, 146] on input "Select a Knowledge Base" at bounding box center [1222, 149] width 305 height 19
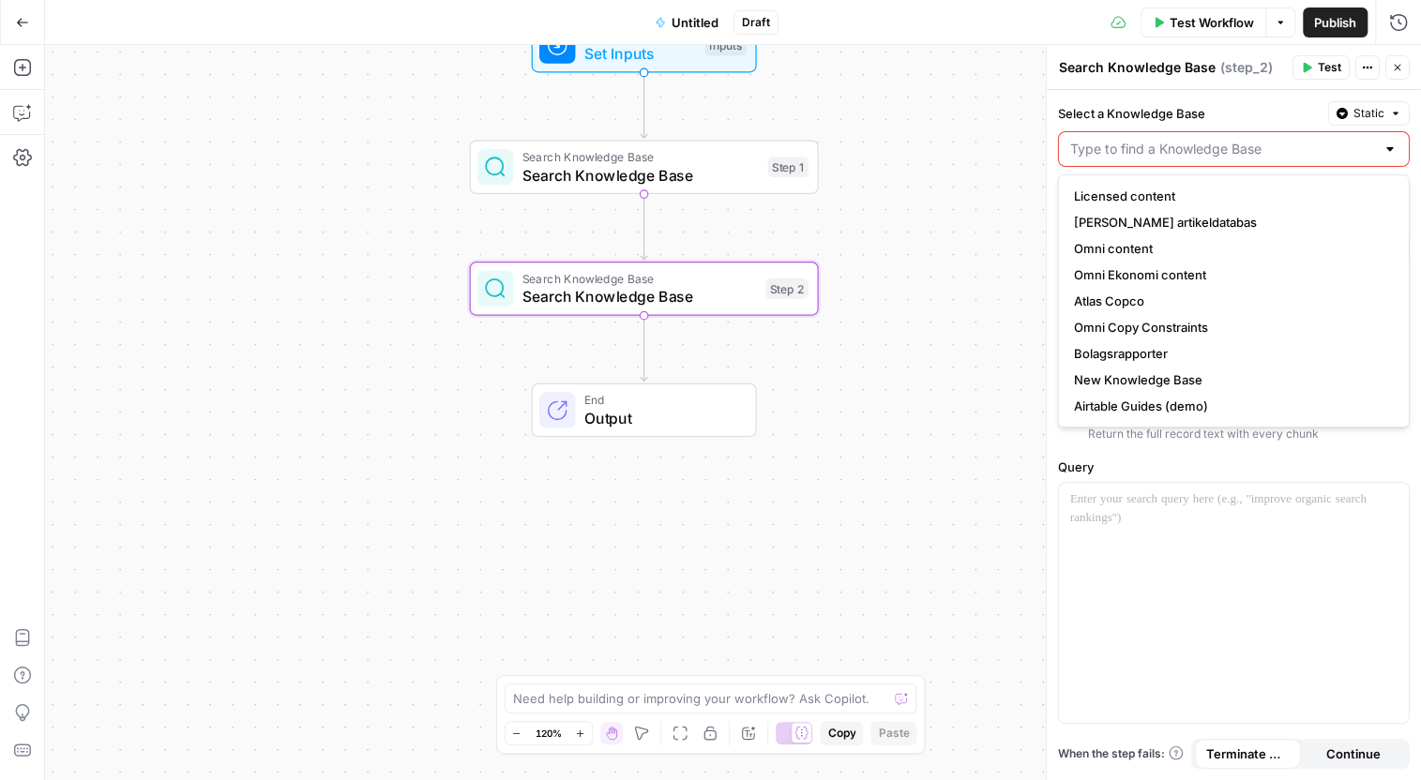
click at [1179, 148] on input "Select a Knowledge Base" at bounding box center [1222, 149] width 305 height 19
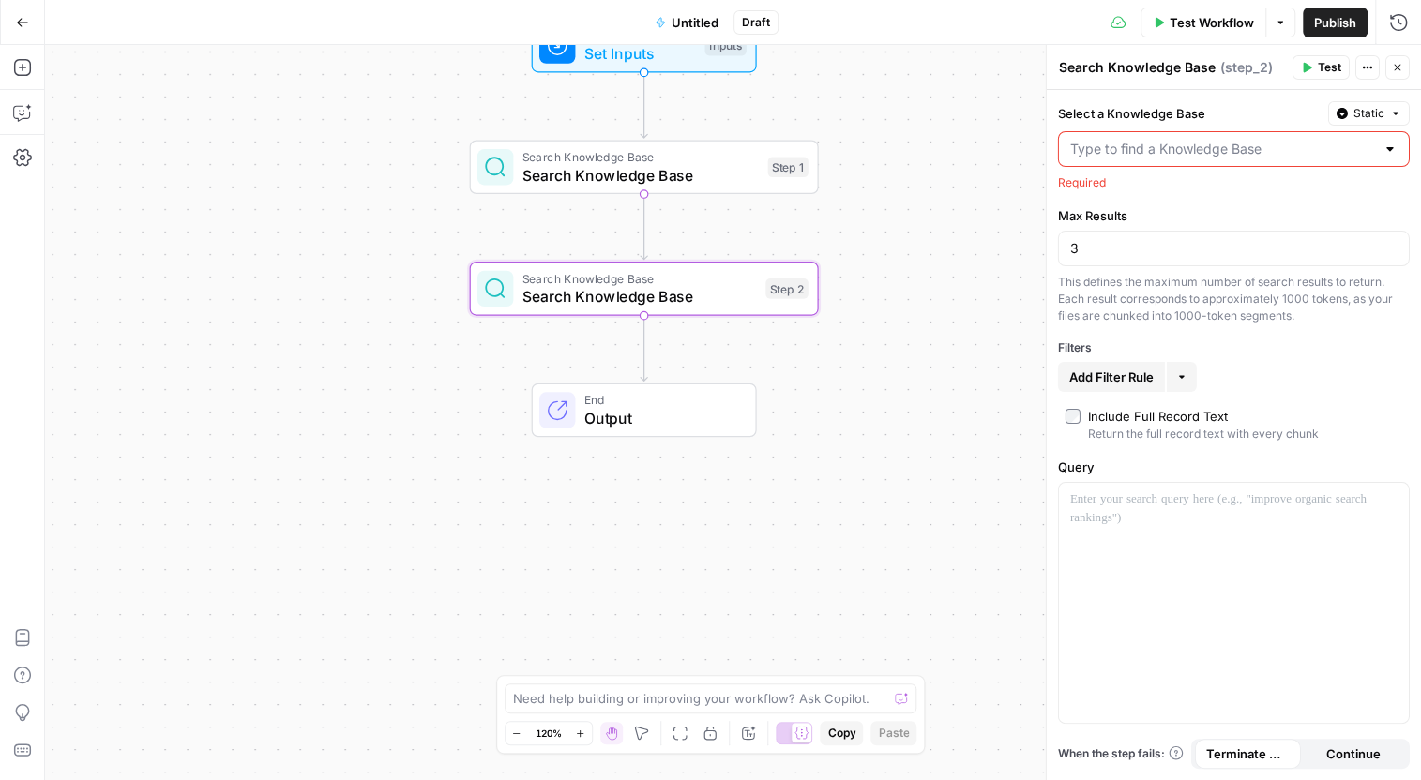
click at [1185, 122] on label "Select a Knowledge Base" at bounding box center [1189, 113] width 263 height 19
click at [1185, 140] on input "Select a Knowledge Base" at bounding box center [1222, 149] width 305 height 19
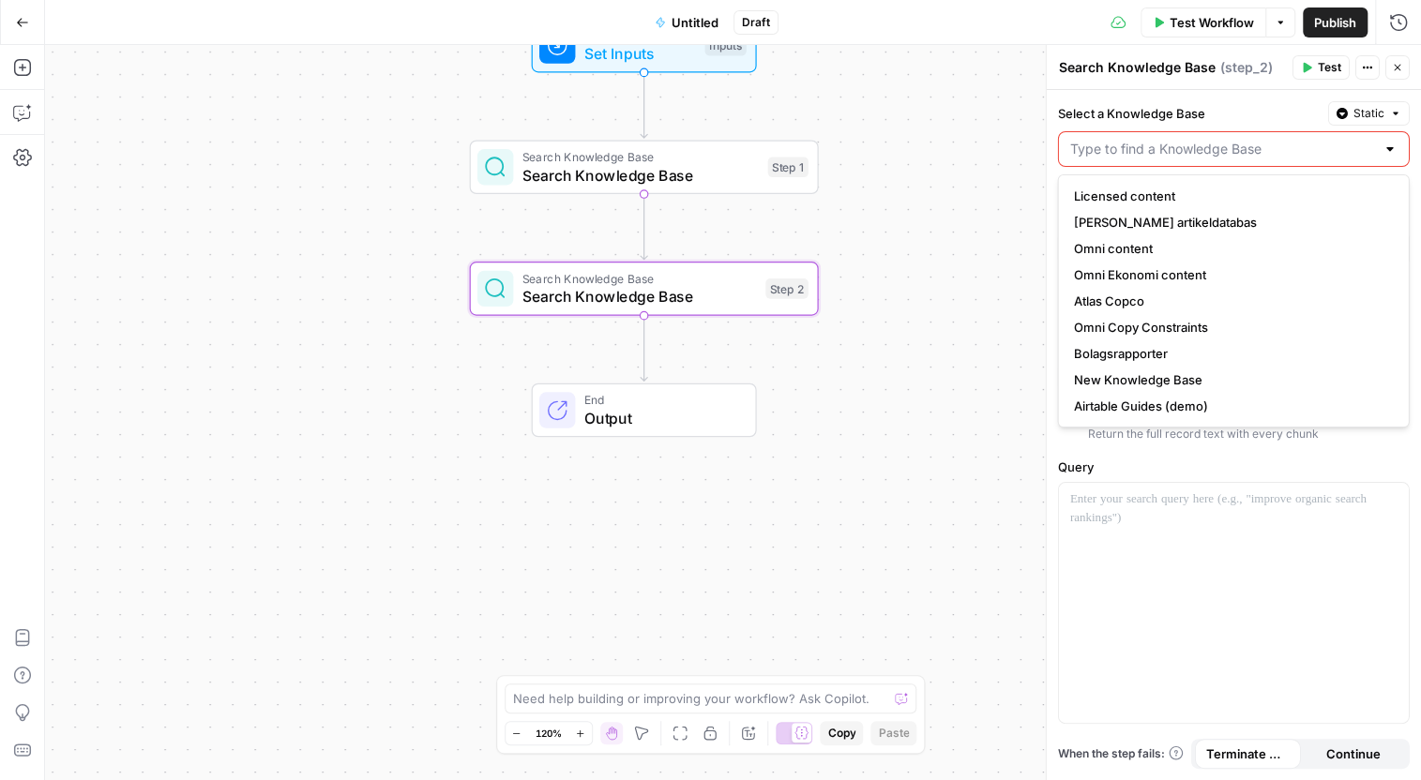
click at [1347, 118] on icon "button" at bounding box center [1342, 113] width 11 height 11
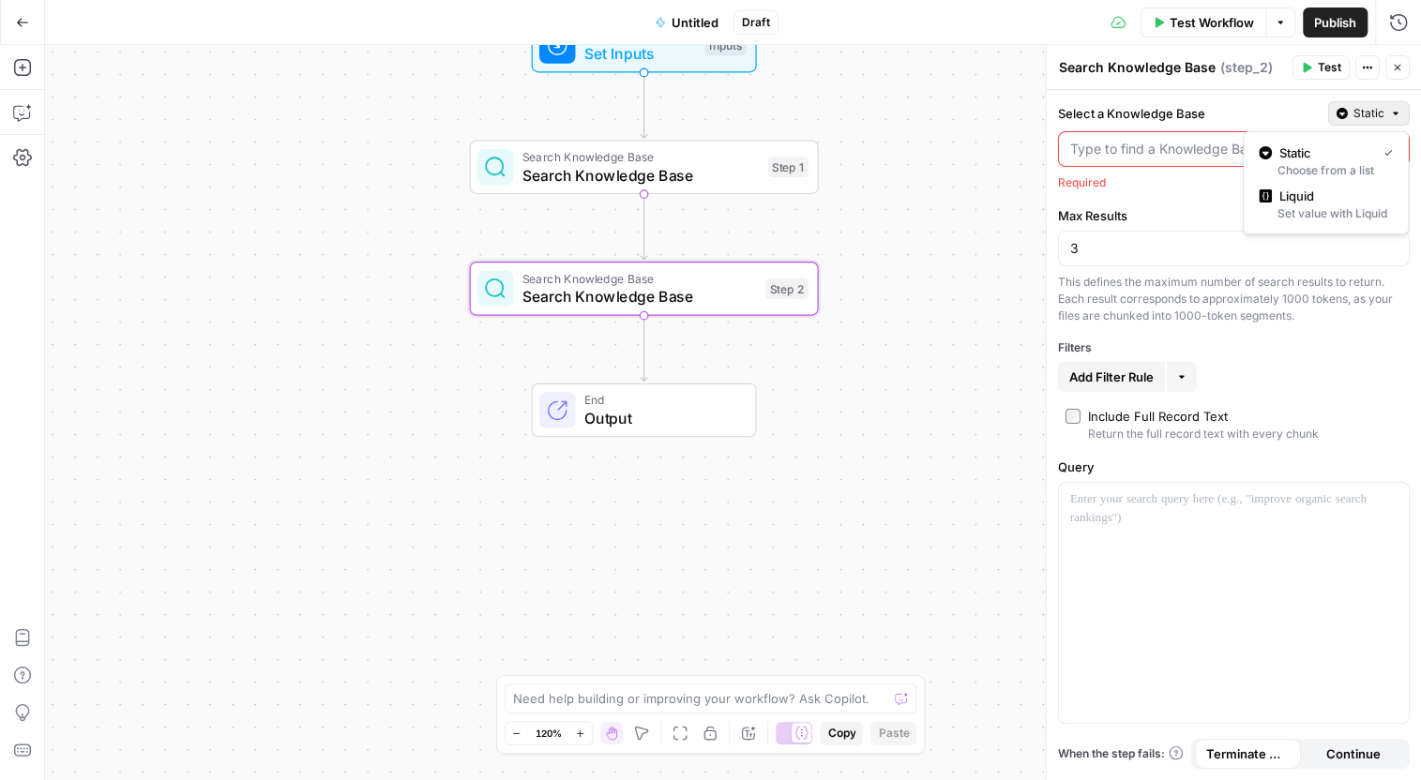
click at [1275, 114] on label "Select a Knowledge Base" at bounding box center [1189, 113] width 263 height 19
click at [1275, 140] on input "Select a Knowledge Base" at bounding box center [1222, 149] width 305 height 19
click at [1248, 120] on label "Select a Knowledge Base" at bounding box center [1189, 113] width 263 height 19
click at [1248, 140] on input "Select a Knowledge Base" at bounding box center [1222, 149] width 305 height 19
click at [1238, 548] on div at bounding box center [1234, 603] width 350 height 240
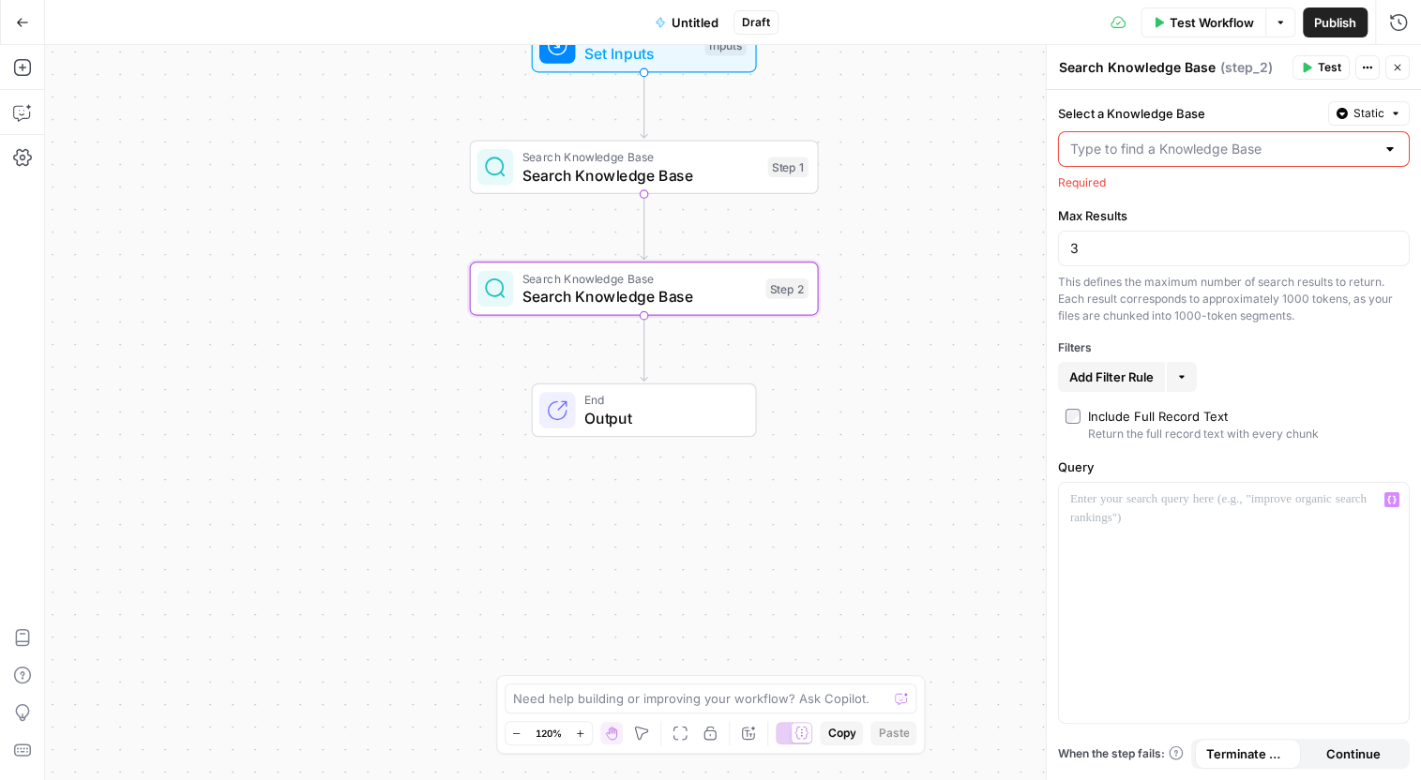
click at [1187, 370] on button "More" at bounding box center [1182, 377] width 30 height 30
click at [1147, 386] on button "Add Filter Rule" at bounding box center [1111, 377] width 107 height 30
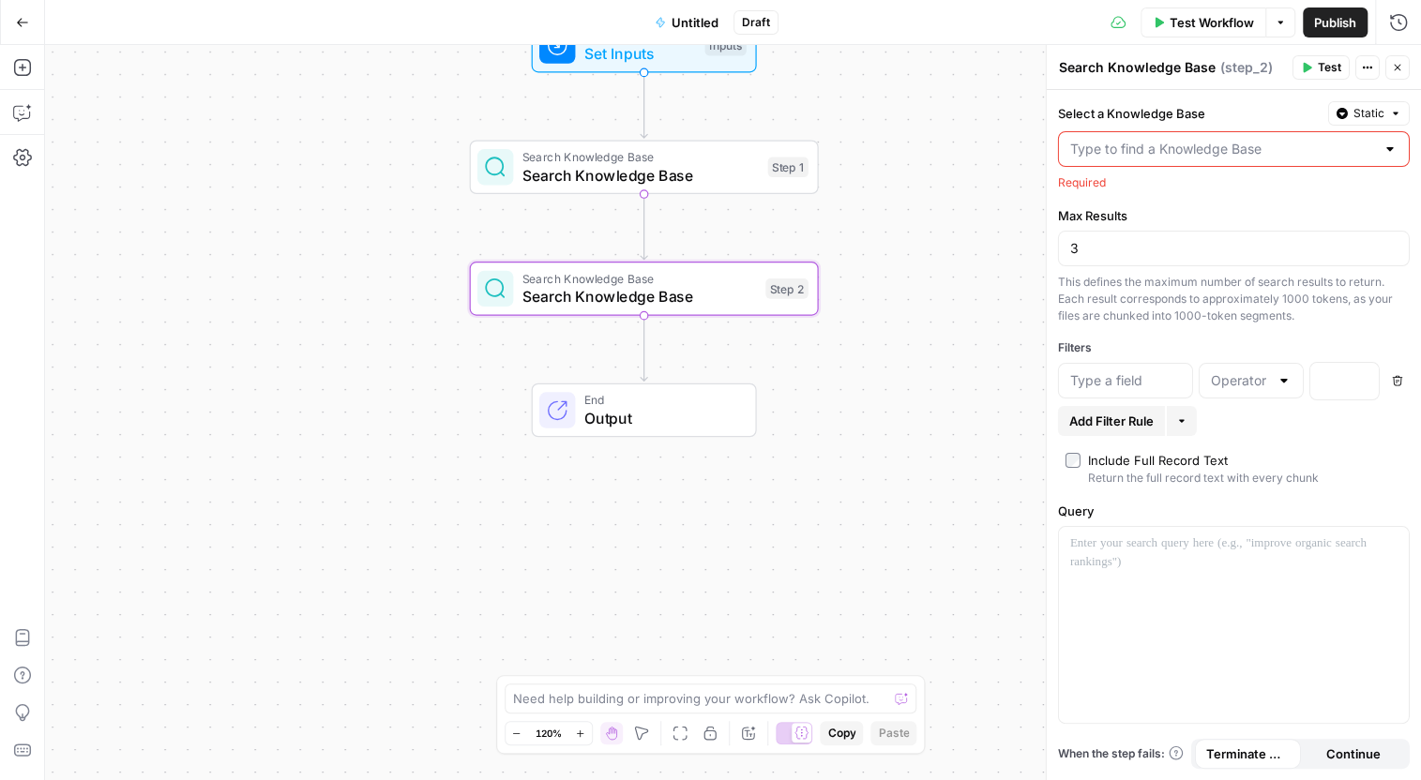
click at [850, 390] on div "Workflow Set Inputs Inputs Search Knowledge Base Search Knowledge Base Step 1 S…" at bounding box center [733, 412] width 1376 height 735
click at [454, 351] on div "Workflow Set Inputs Inputs Search Knowledge Base Search Knowledge Base Step 1 S…" at bounding box center [733, 412] width 1376 height 735
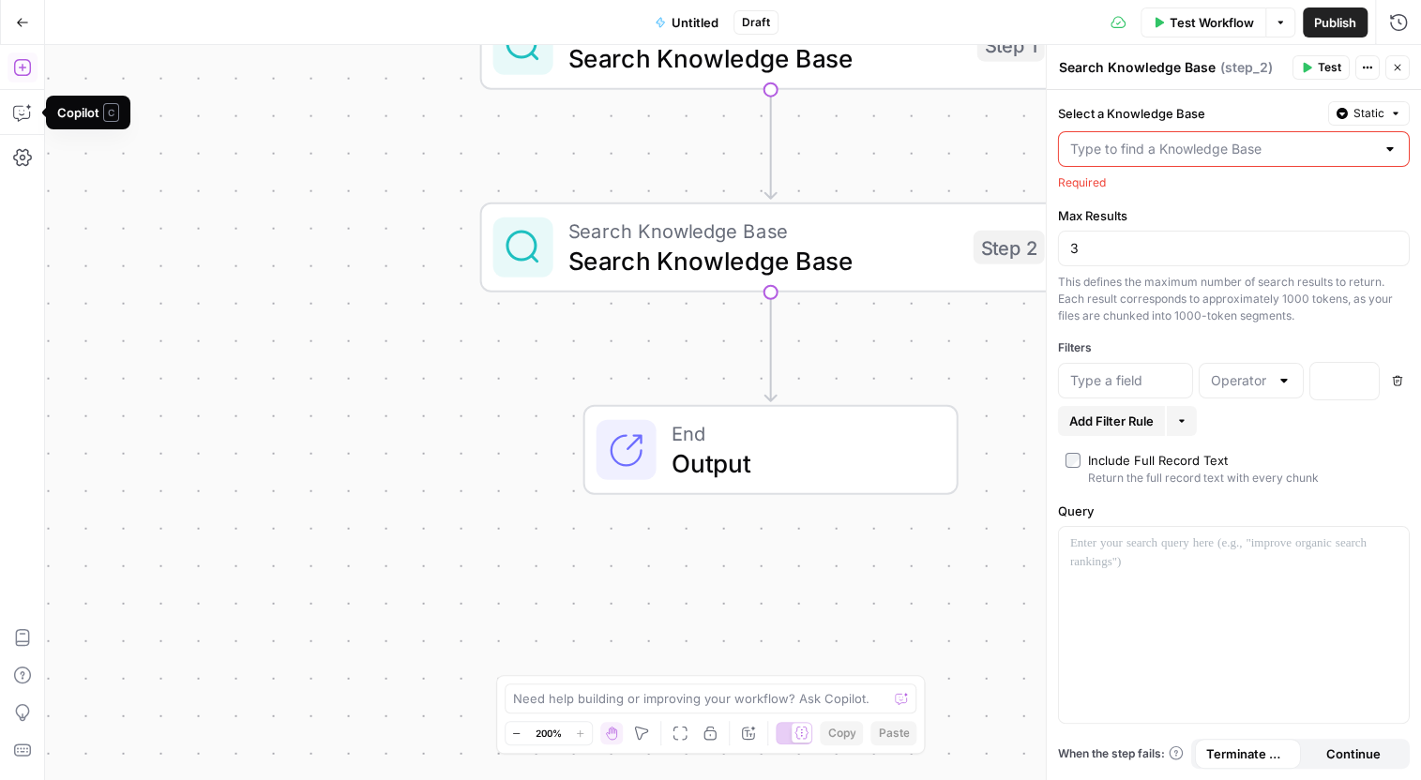
click at [32, 73] on button "Add Steps" at bounding box center [23, 68] width 30 height 30
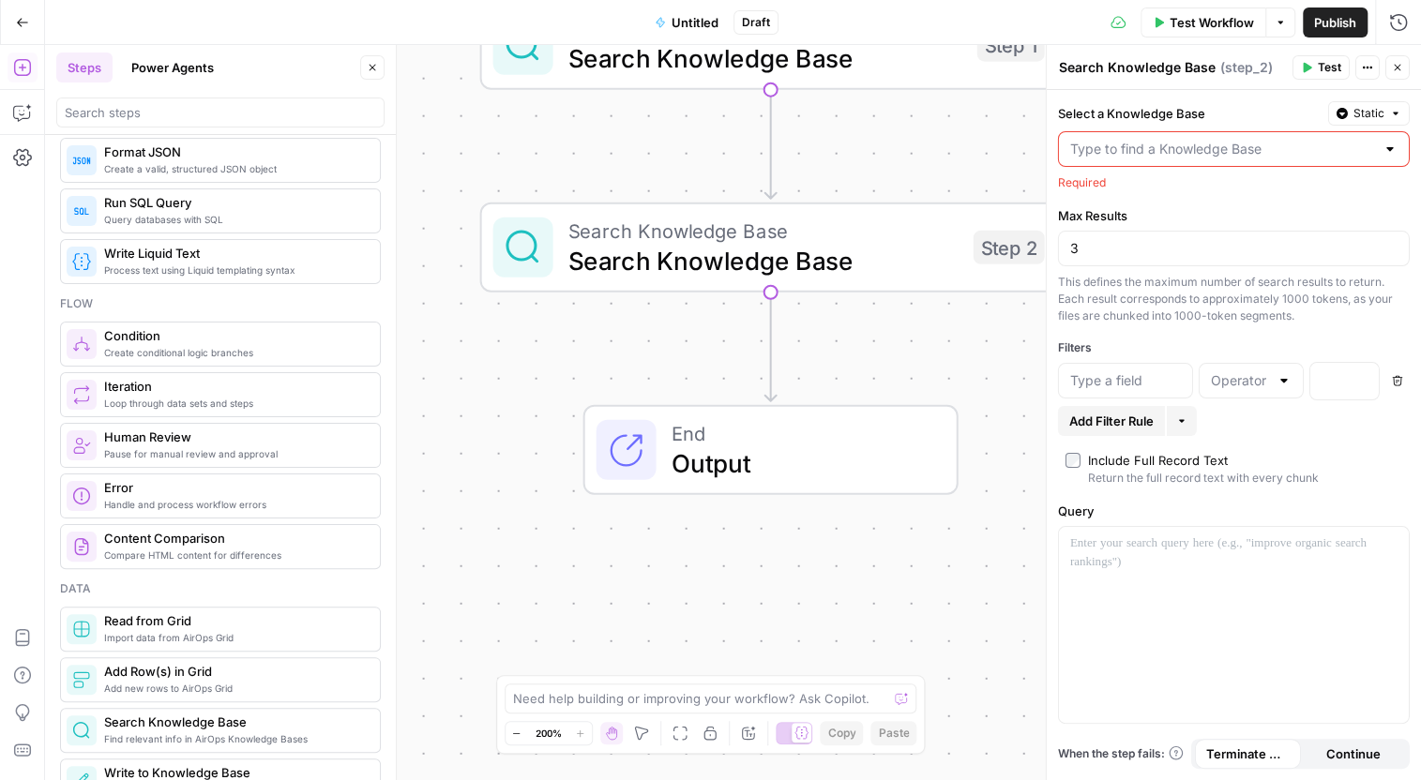
scroll to position [629, 0]
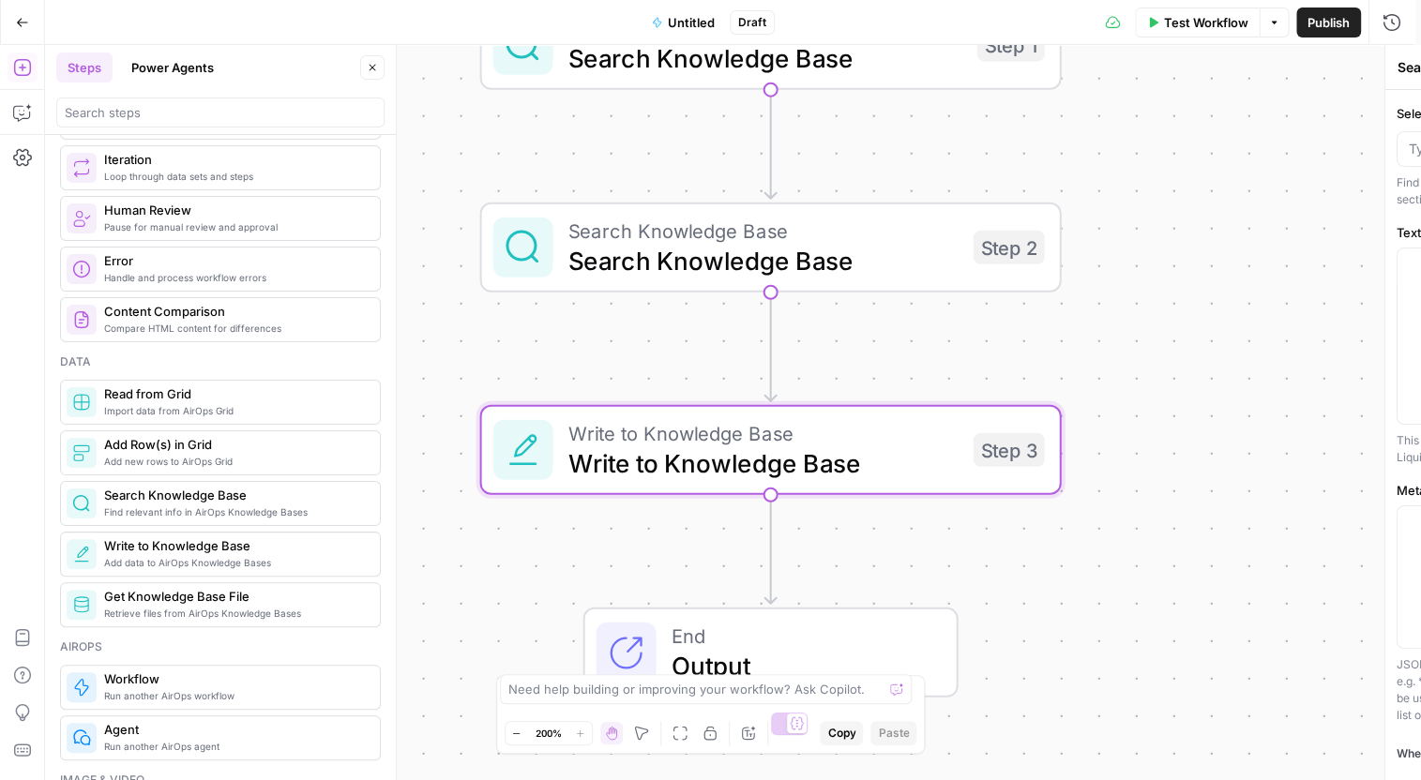
type textarea "Write to Knowledge Base"
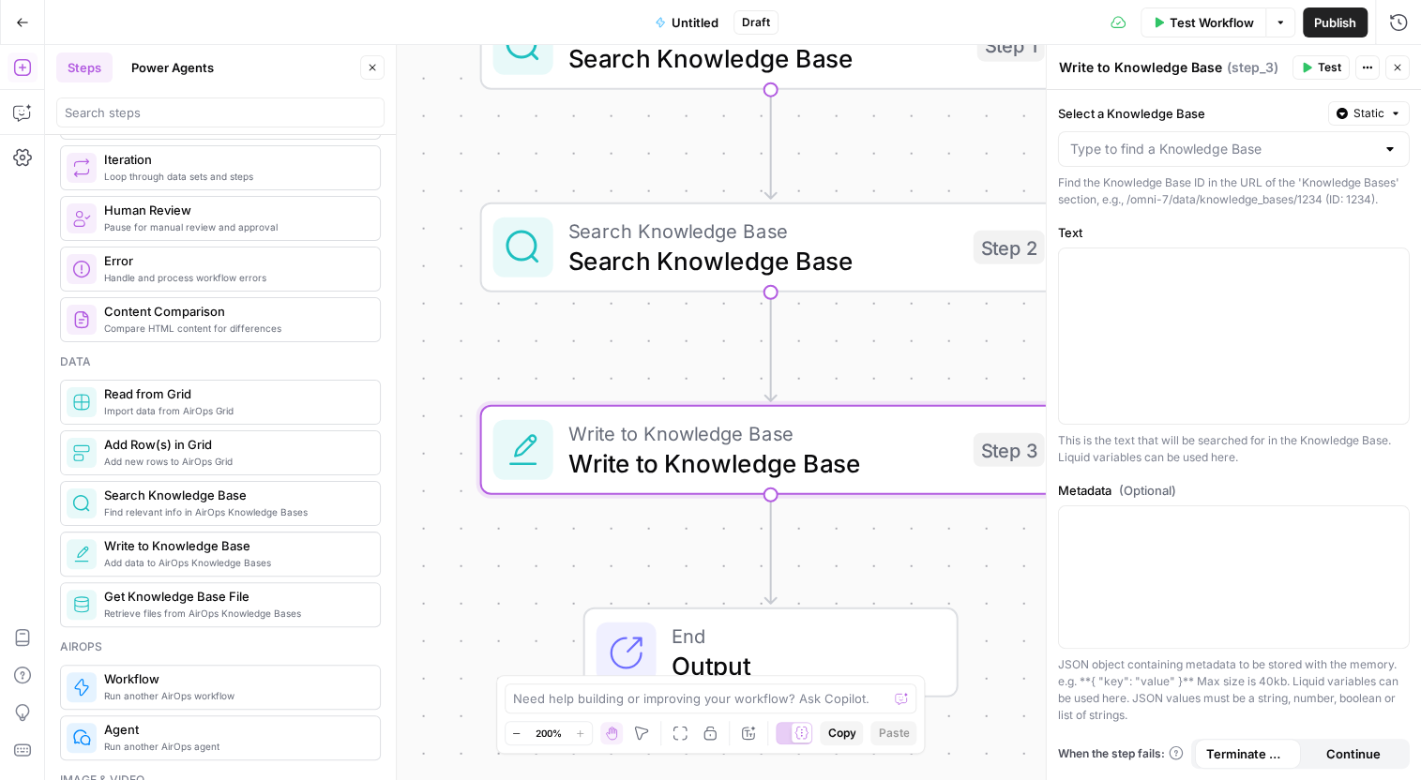
click at [839, 440] on span "Write to Knowledge Base" at bounding box center [763, 433] width 390 height 30
